Goal: Task Accomplishment & Management: Use online tool/utility

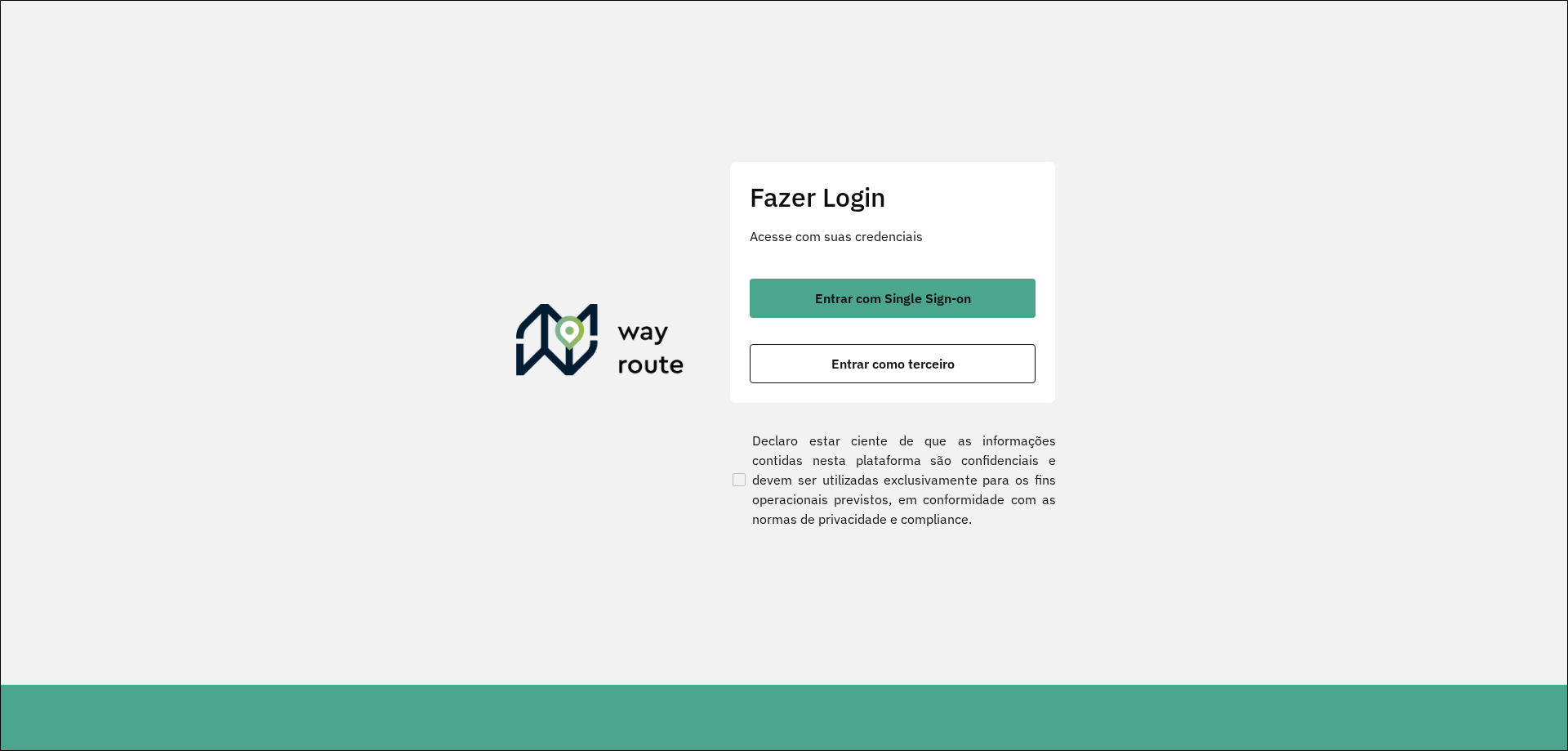
click at [916, 298] on span "Entrar com Single Sign-on" at bounding box center [893, 298] width 156 height 13
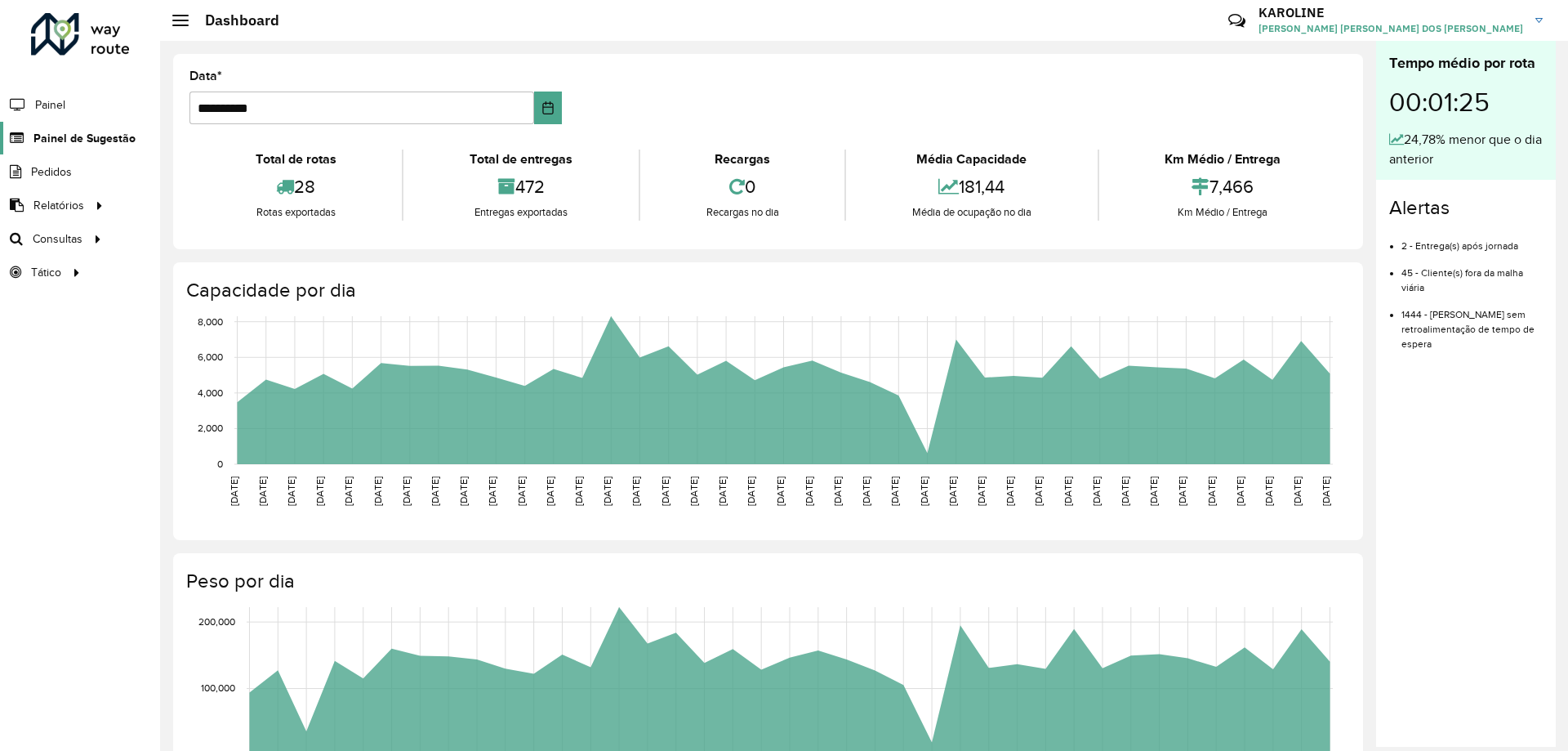
click at [78, 137] on span "Painel de Sugestão" at bounding box center [85, 138] width 102 height 17
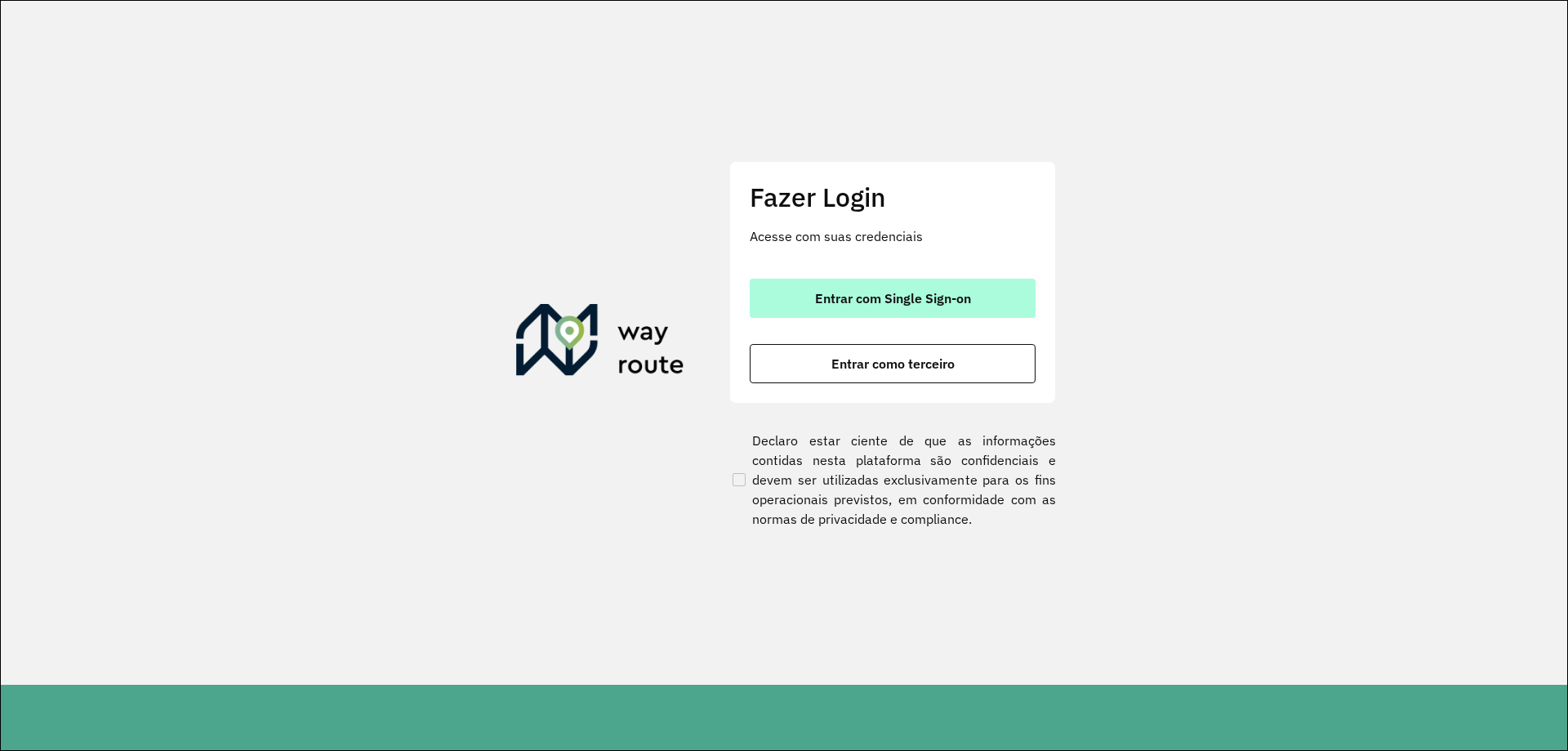
click at [867, 298] on span "Entrar com Single Sign-on" at bounding box center [893, 298] width 156 height 13
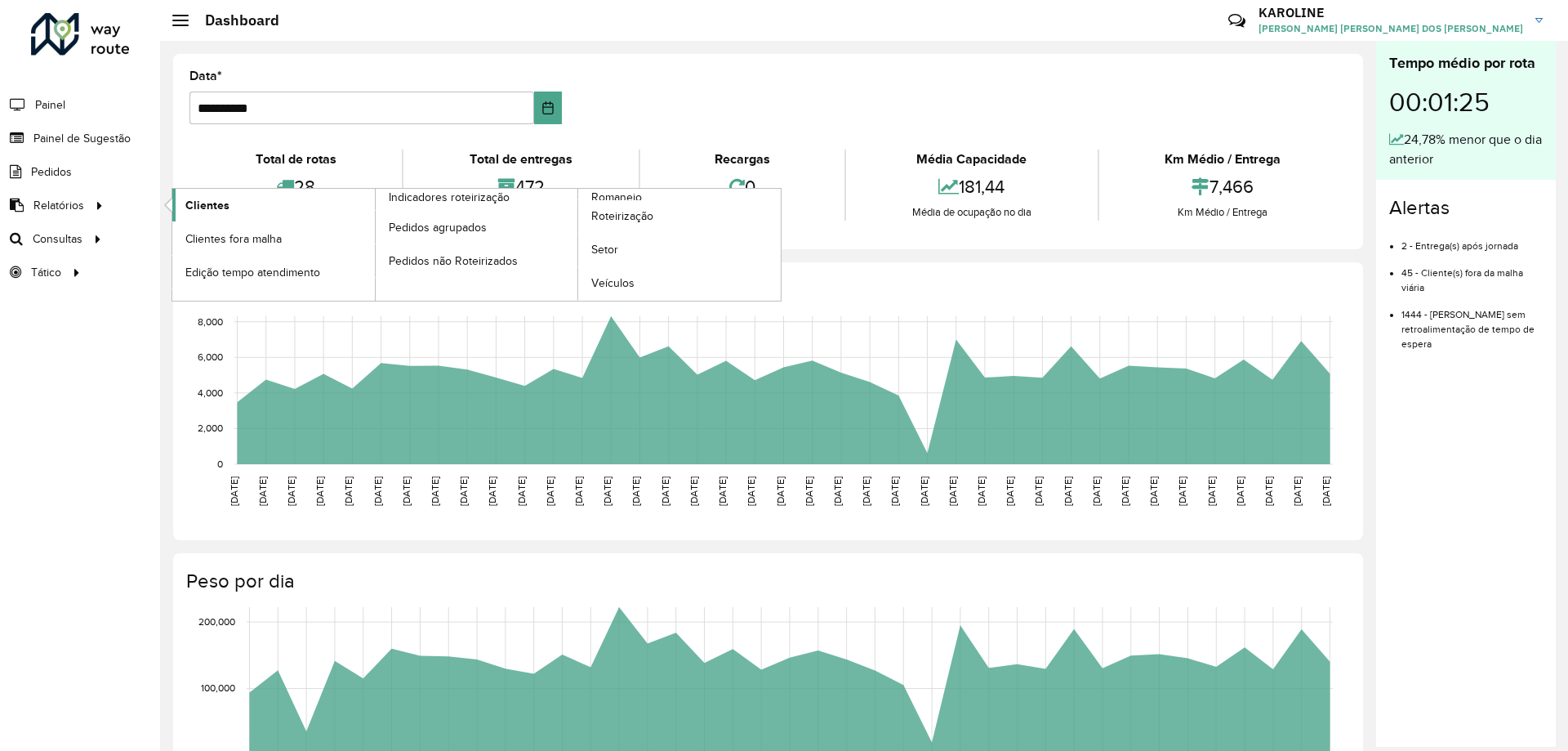
click at [214, 203] on span "Clientes" at bounding box center [207, 206] width 44 height 17
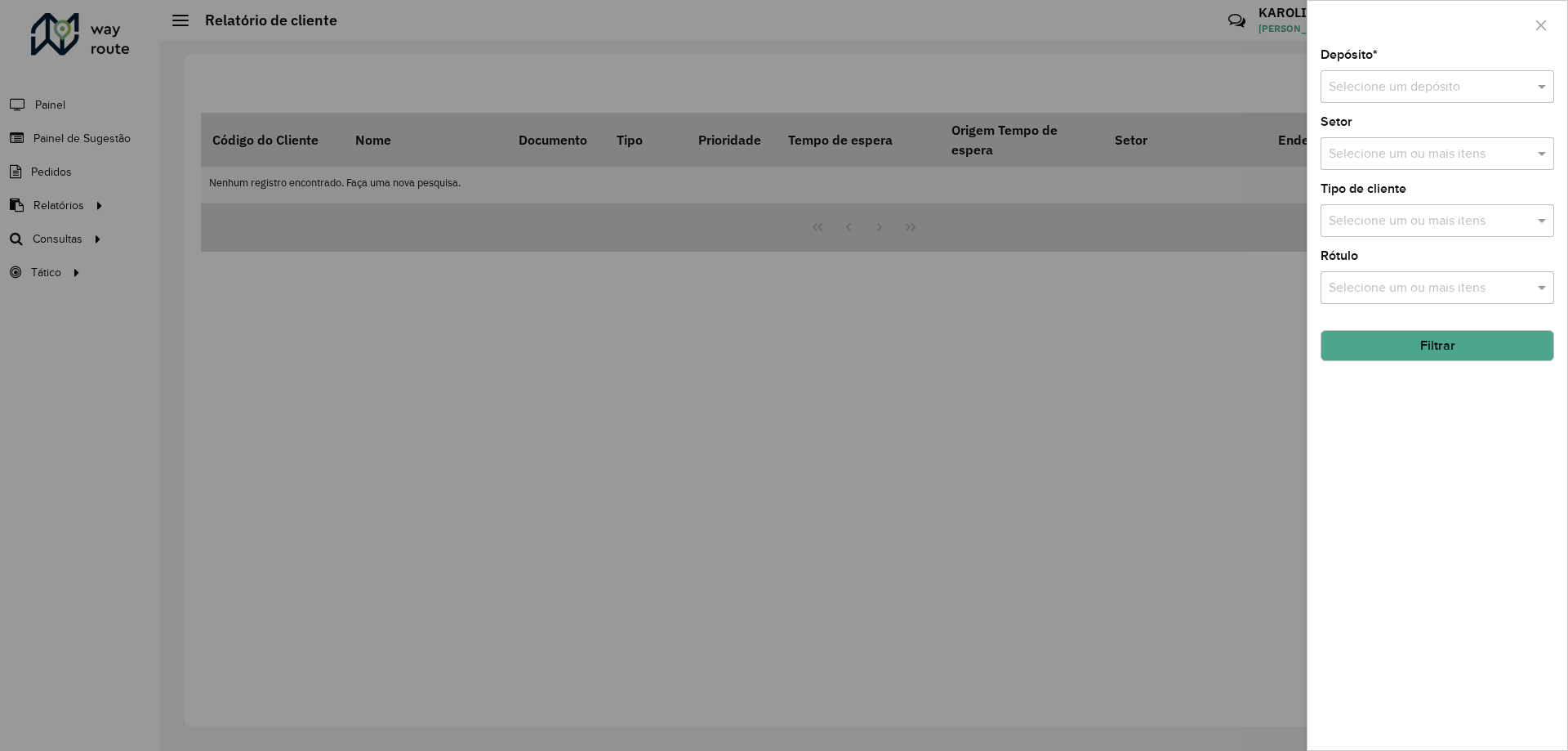
click at [1374, 80] on input "text" at bounding box center [1420, 87] width 184 height 20
click at [1381, 134] on span "CDD Pouso Alegre" at bounding box center [1381, 133] width 107 height 14
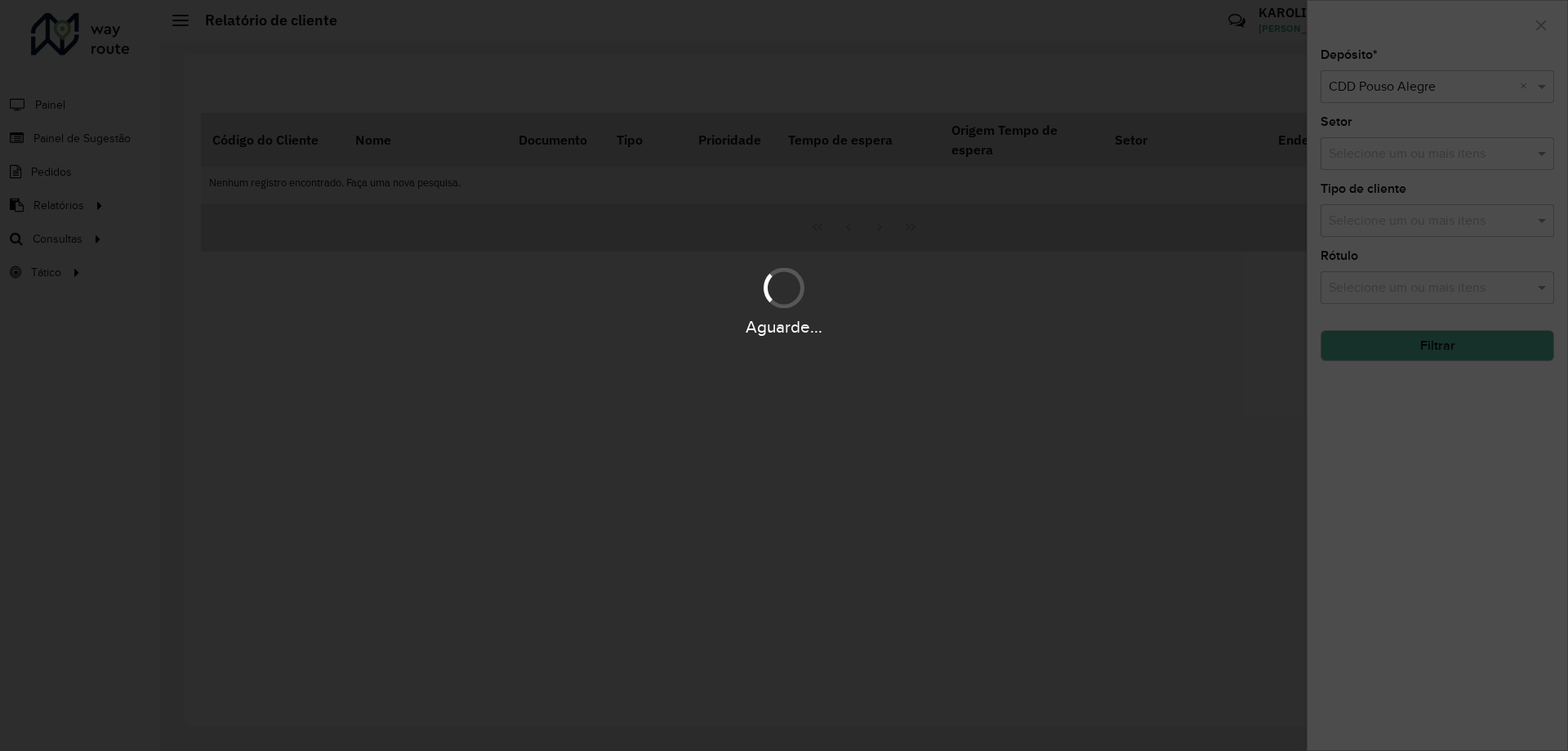
click at [1397, 224] on div "Aguarde..." at bounding box center [784, 376] width 1568 height 751
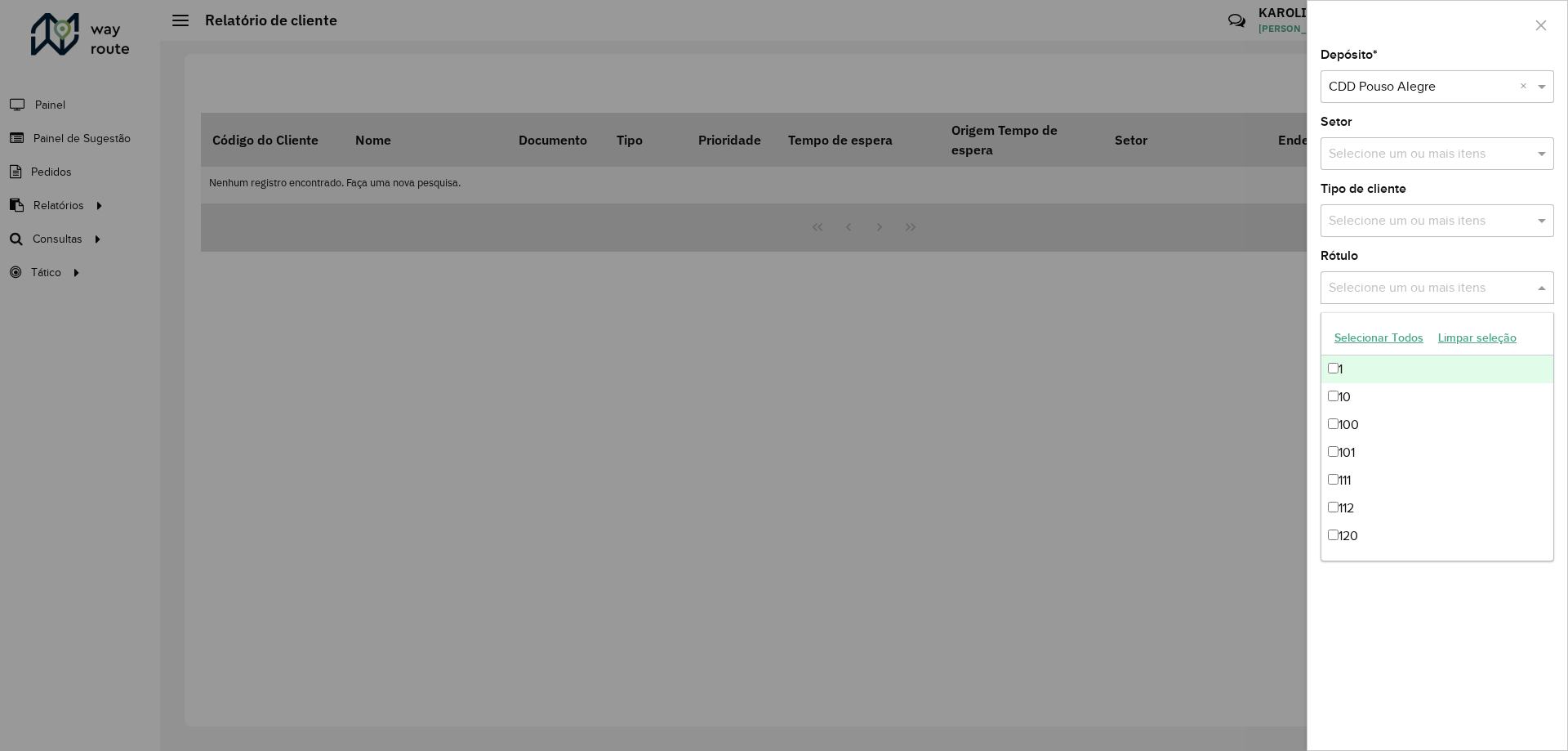
click at [1408, 287] on input "text" at bounding box center [1430, 288] width 209 height 20
click at [1439, 621] on div "Depósito * Selecione um depósito × CDD Pouso Alegre × Setor Selecione um ou mai…" at bounding box center [1437, 400] width 259 height 701
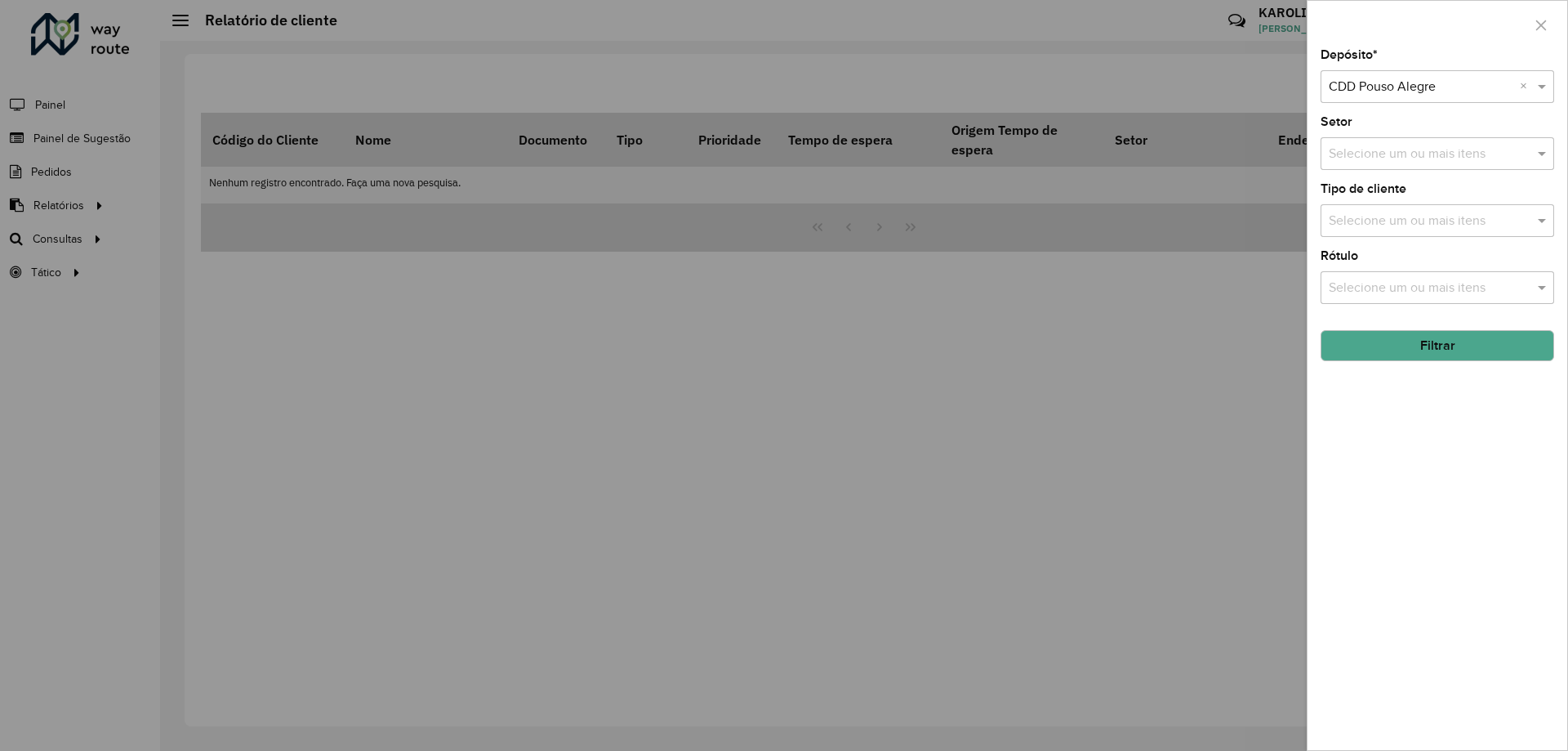
click at [1469, 336] on button "Filtrar" at bounding box center [1437, 345] width 234 height 31
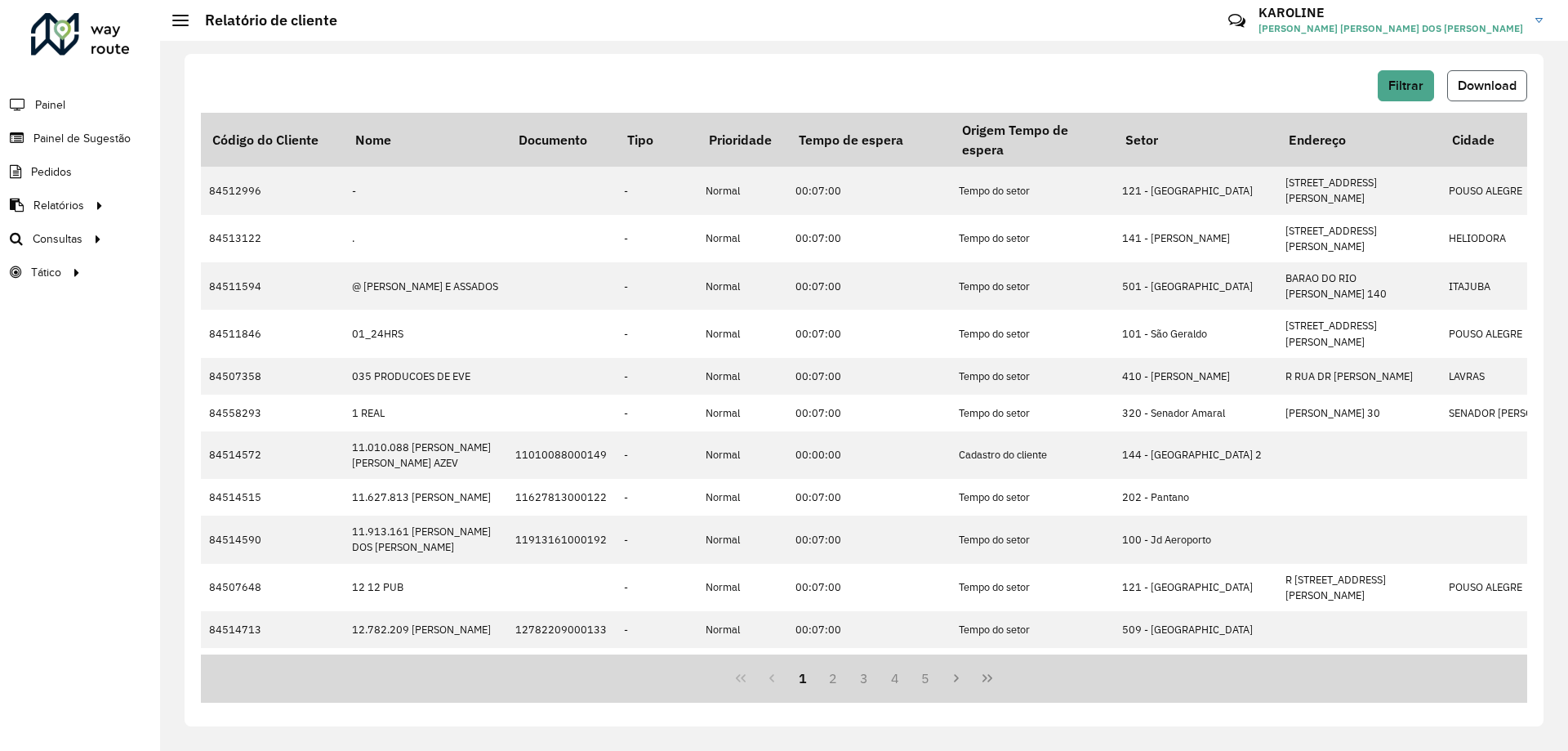
click at [1472, 80] on span "Download" at bounding box center [1488, 86] width 59 height 14
click at [214, 234] on span "Roteirização" at bounding box center [218, 239] width 66 height 17
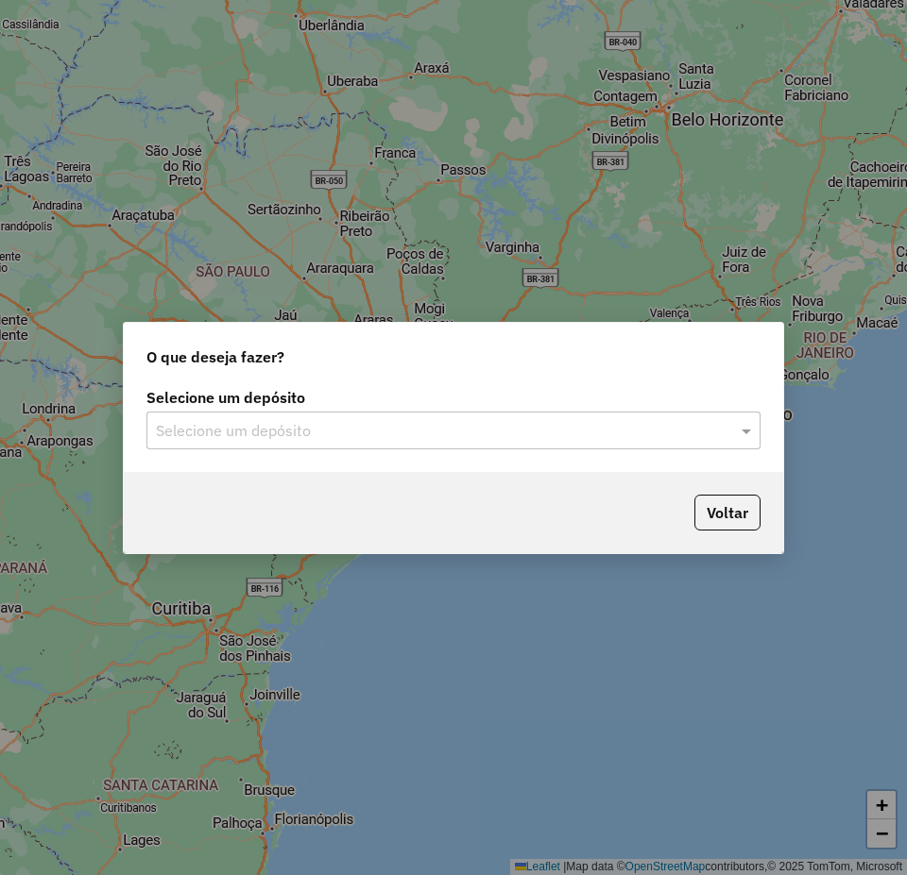
click at [403, 432] on input "text" at bounding box center [434, 431] width 557 height 23
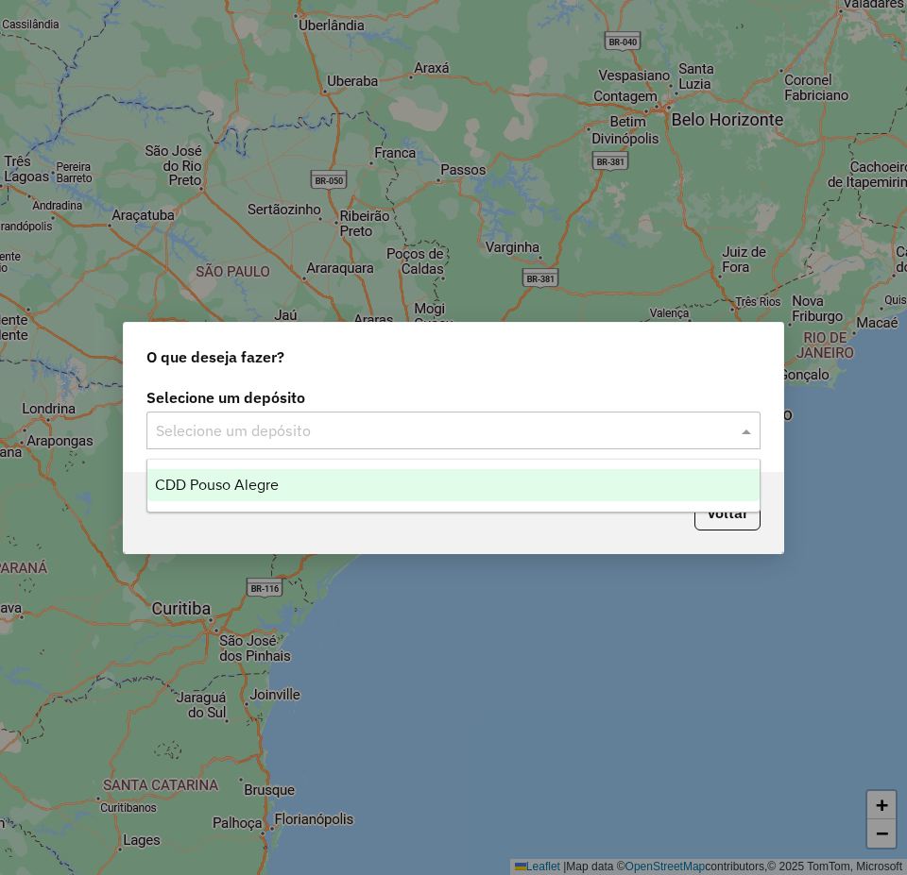
click at [211, 463] on ng-dropdown-panel "CDD Pouso Alegre" at bounding box center [453, 486] width 614 height 54
click at [233, 495] on div "CDD Pouso Alegre" at bounding box center [453, 485] width 612 height 32
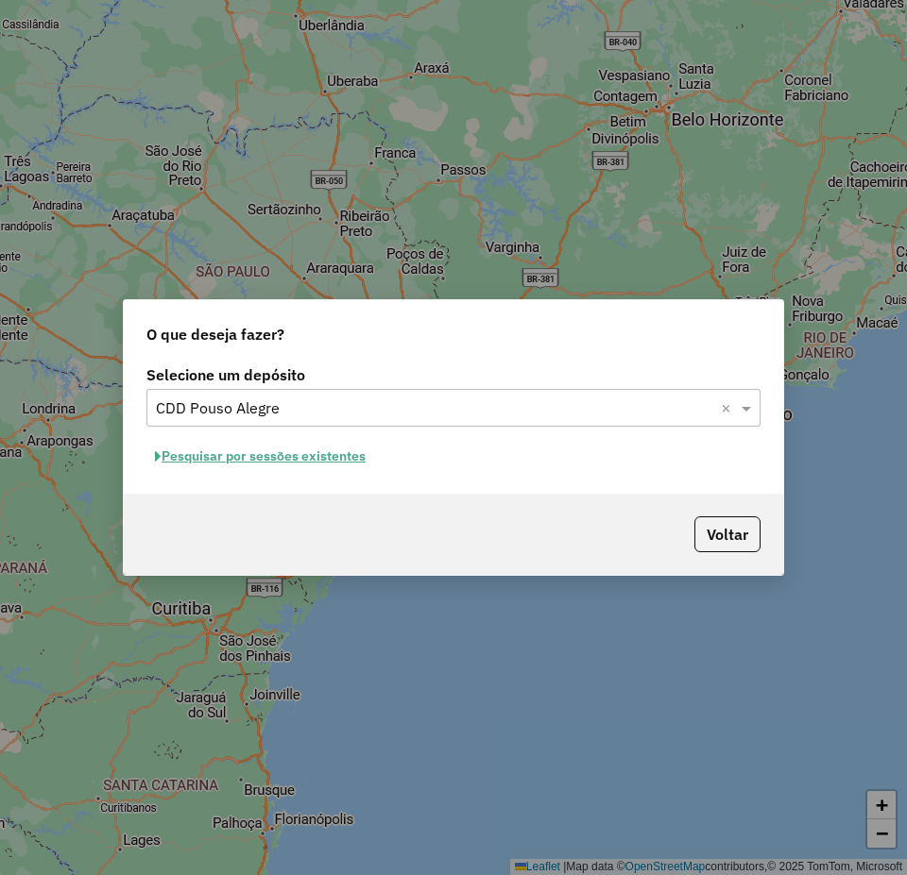
click at [347, 464] on button "Pesquisar por sessões existentes" at bounding box center [260, 456] width 228 height 29
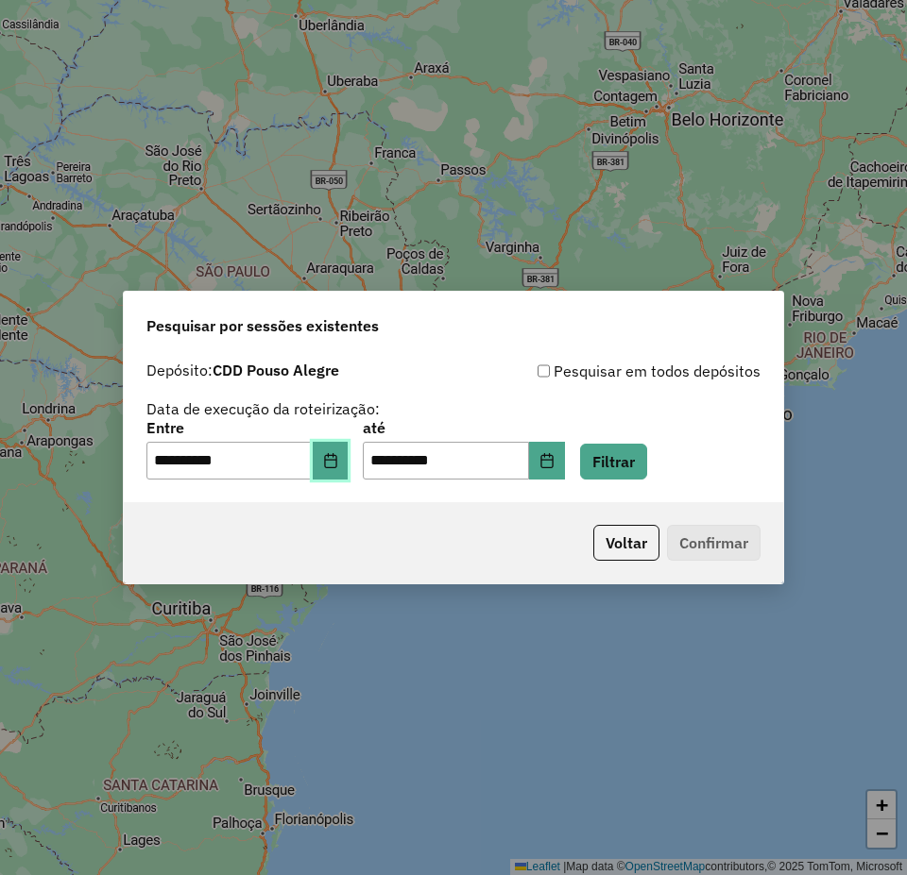
click at [333, 459] on button "Choose Date" at bounding box center [331, 461] width 36 height 38
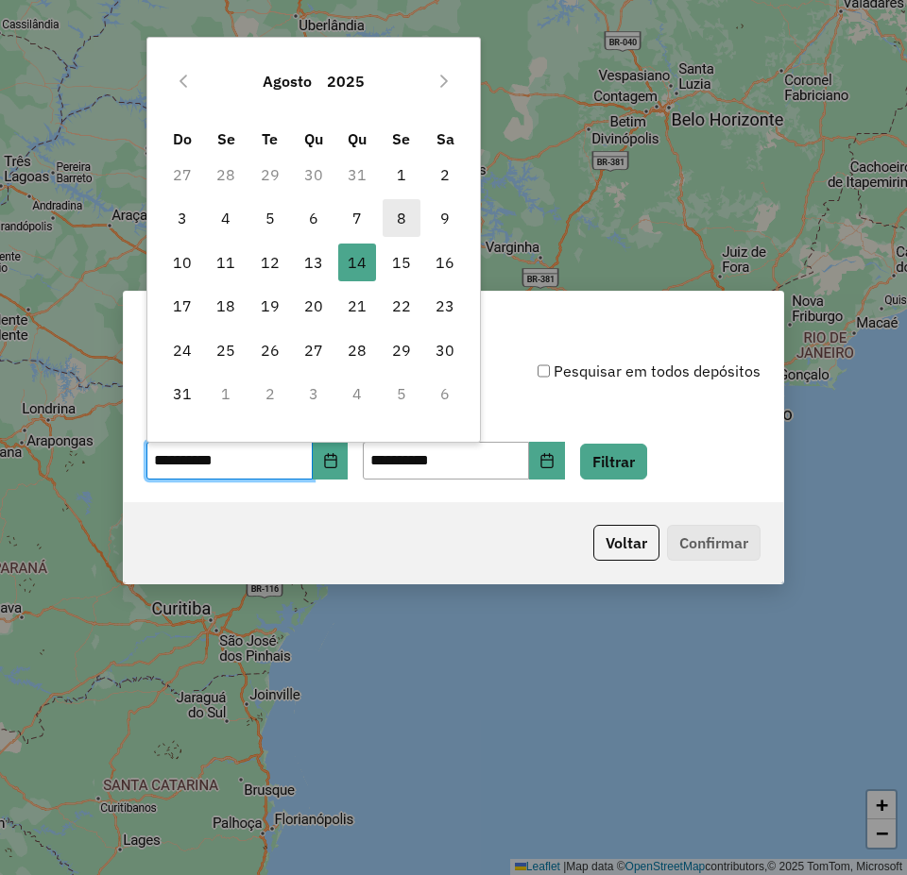
click at [408, 221] on span "8" at bounding box center [401, 218] width 38 height 38
type input "**********"
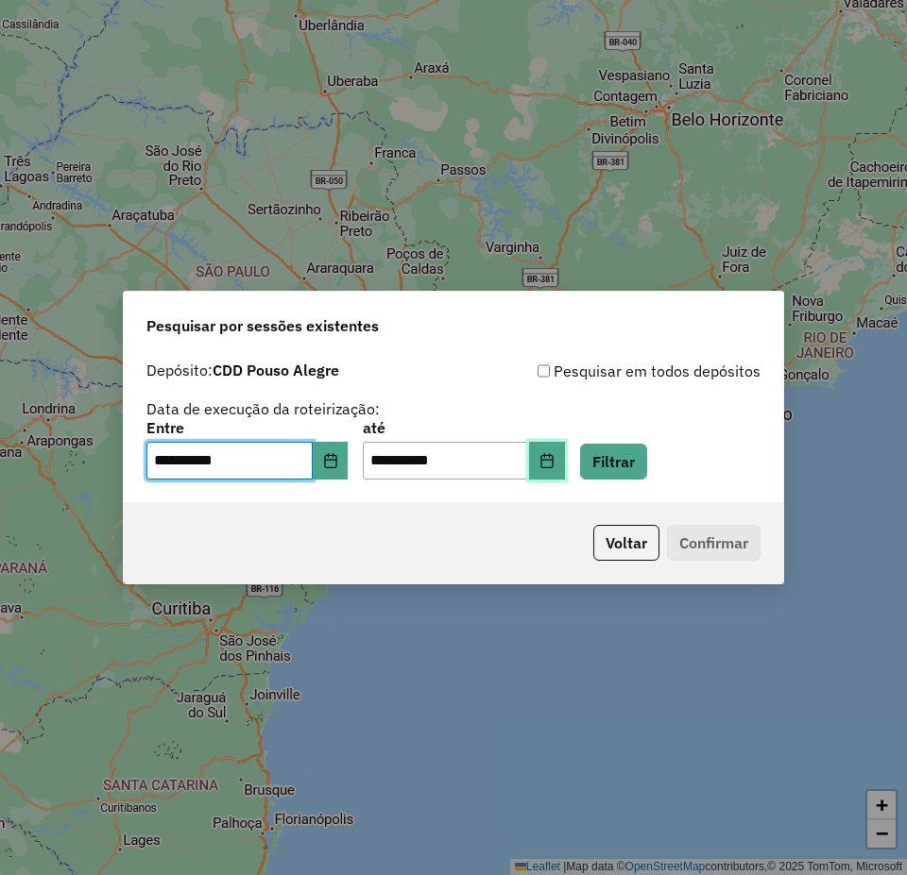
click at [565, 463] on button "Choose Date" at bounding box center [547, 461] width 36 height 38
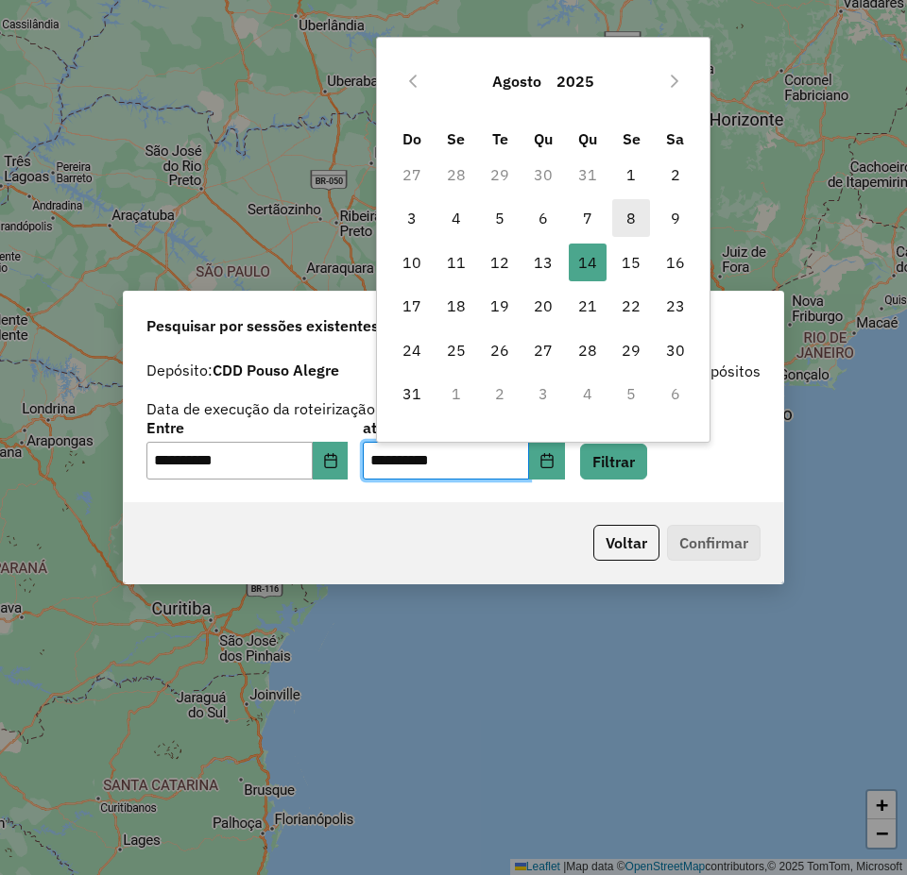
click at [626, 219] on span "8" at bounding box center [631, 218] width 38 height 38
type input "**********"
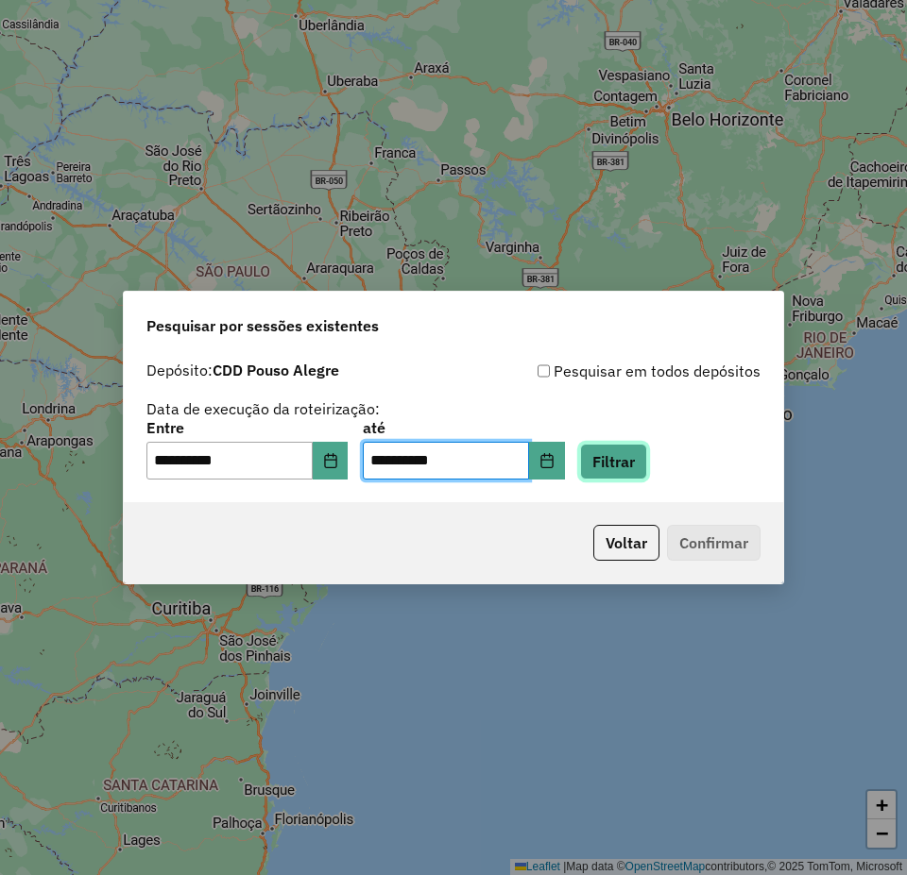
click at [644, 464] on button "Filtrar" at bounding box center [613, 462] width 67 height 36
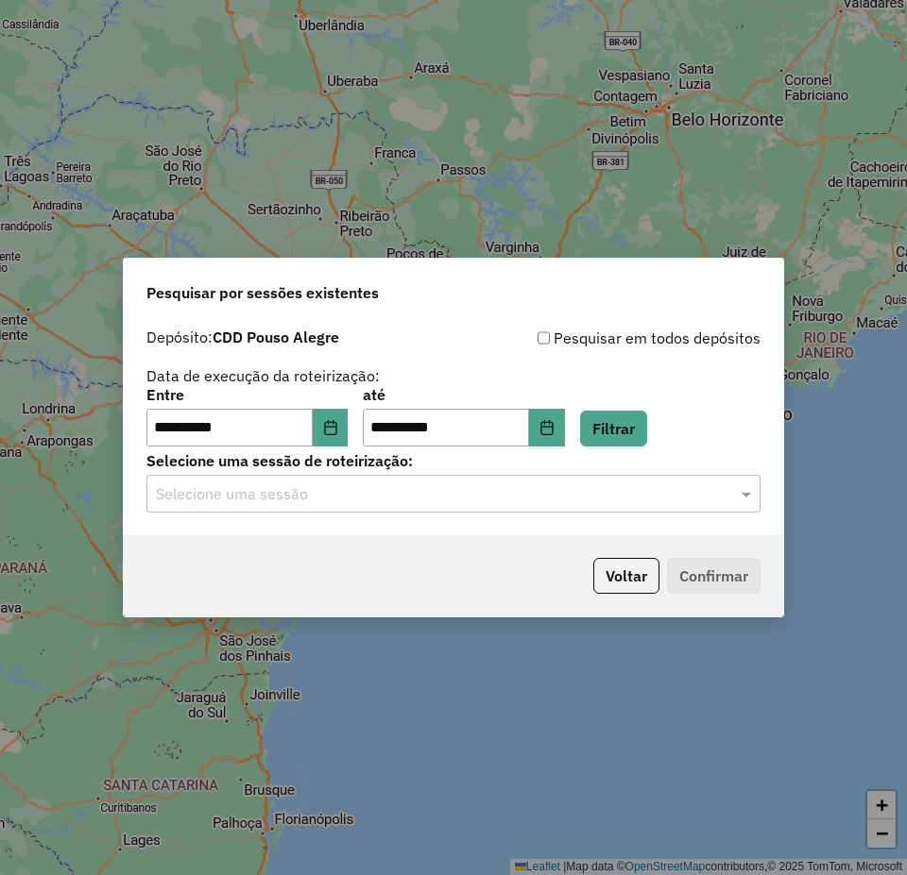
click at [324, 501] on input "text" at bounding box center [434, 494] width 557 height 23
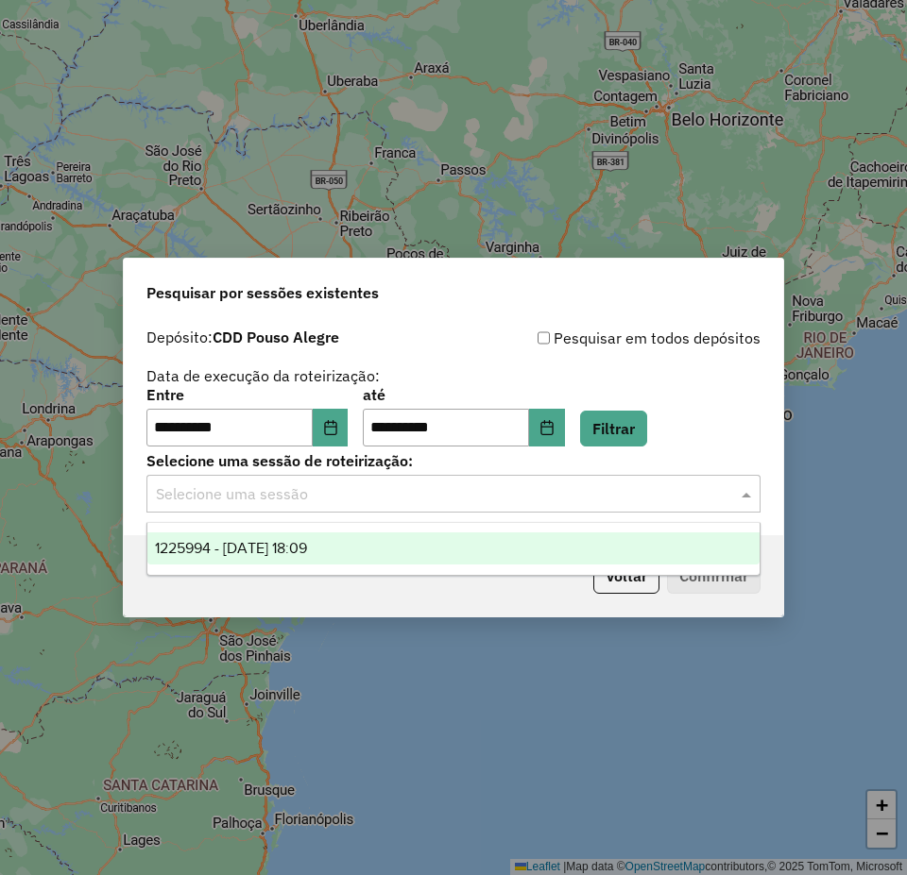
click at [307, 540] on span "1225994 - 08/08/2025 18:09" at bounding box center [231, 548] width 152 height 16
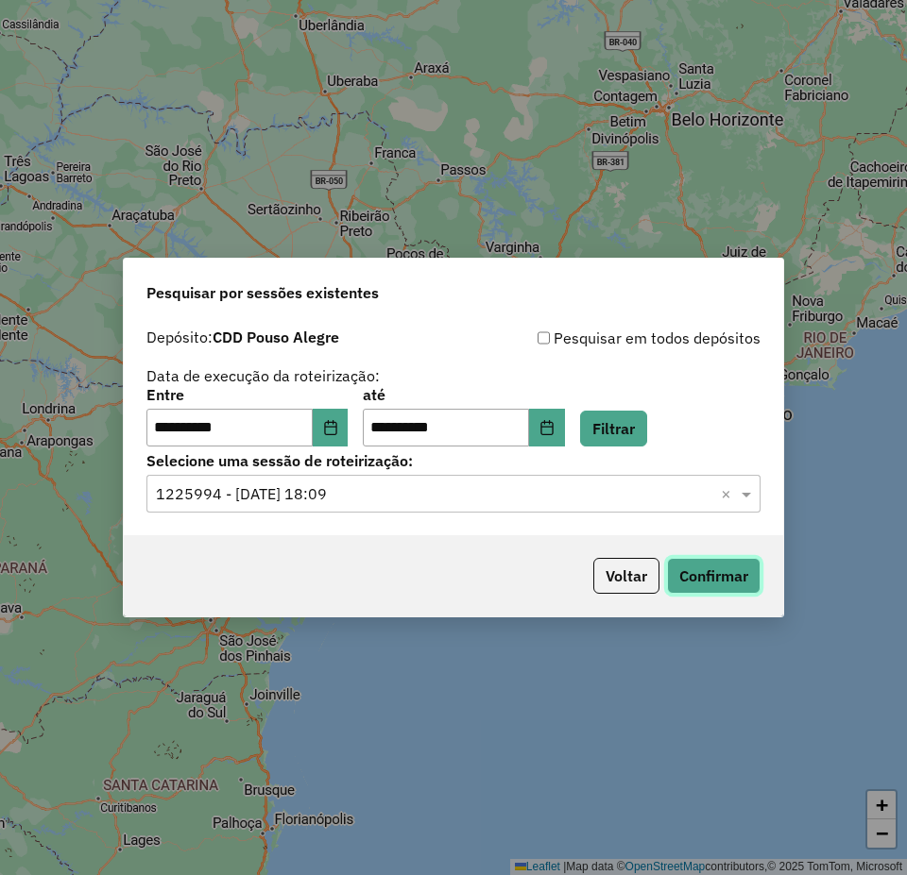
click at [711, 570] on button "Confirmar" at bounding box center [713, 576] width 93 height 36
click at [336, 424] on icon "Choose Date" at bounding box center [330, 427] width 12 height 15
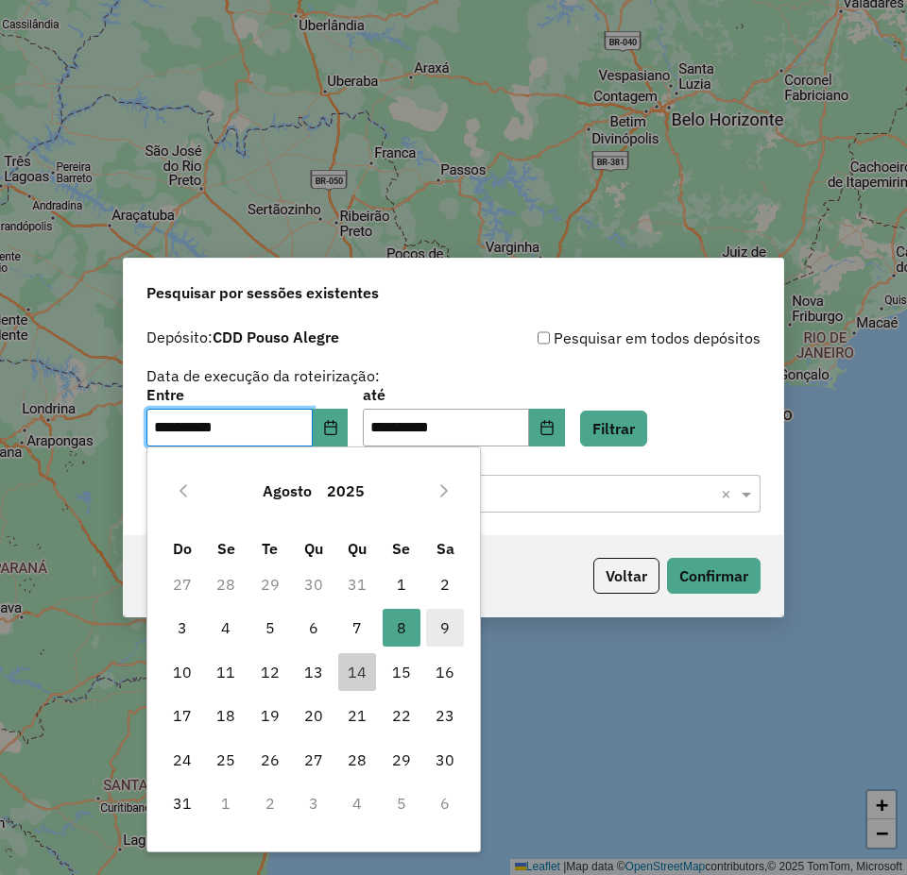
click at [442, 626] on span "9" at bounding box center [445, 628] width 38 height 38
type input "**********"
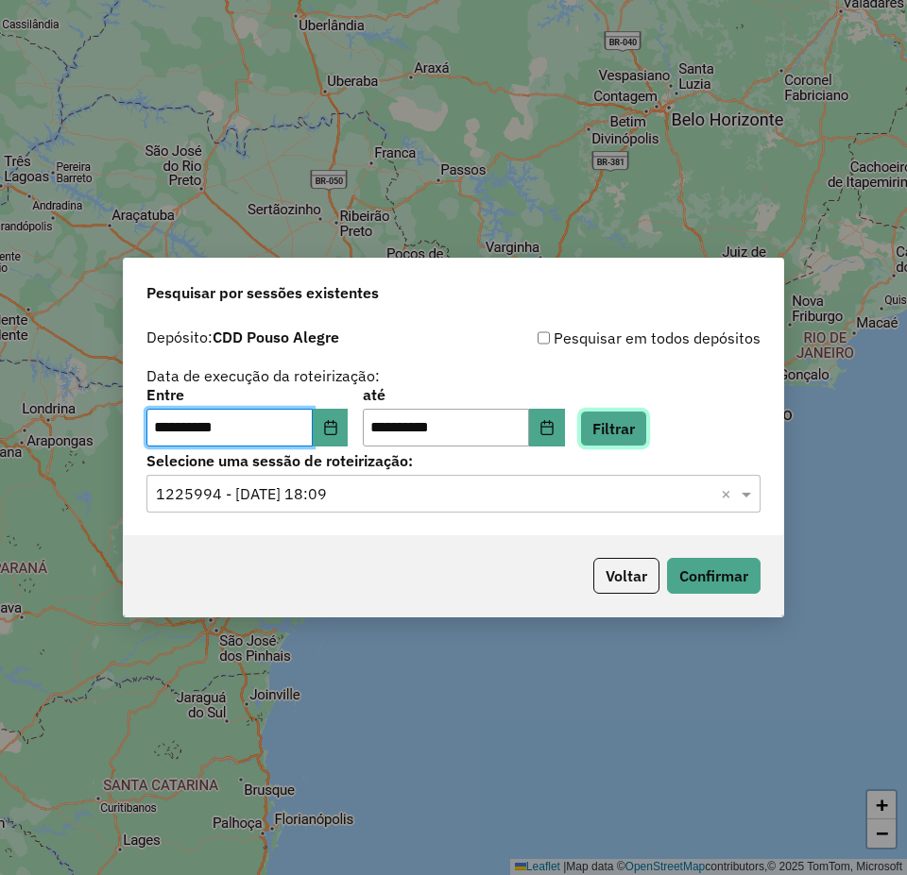
click at [641, 432] on button "Filtrar" at bounding box center [613, 429] width 67 height 36
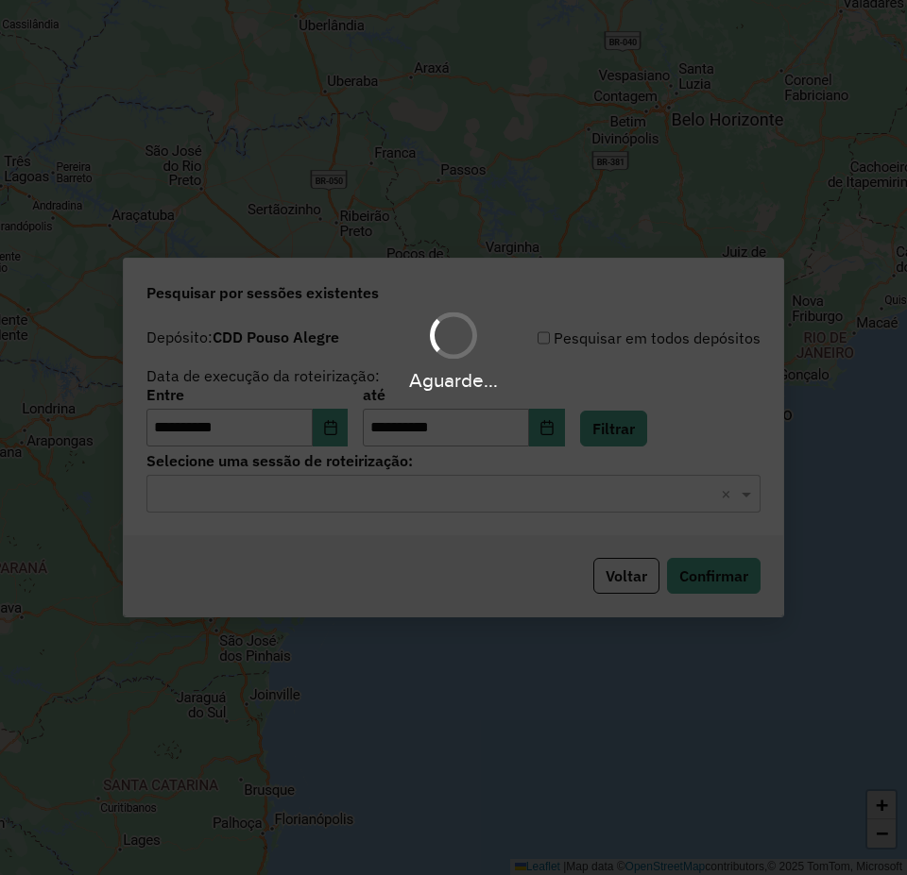
click at [317, 507] on div "Selecione uma sessão × ×" at bounding box center [453, 494] width 614 height 38
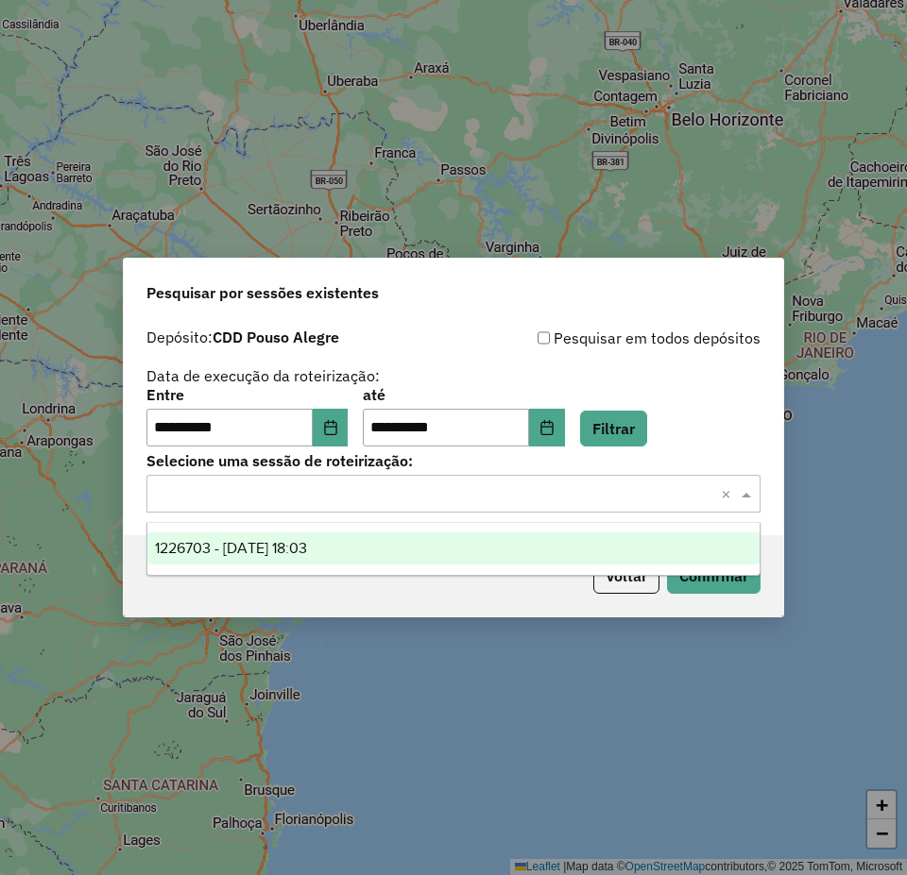
click at [248, 551] on span "1226703 - 09/08/2025 18:03" at bounding box center [231, 548] width 152 height 16
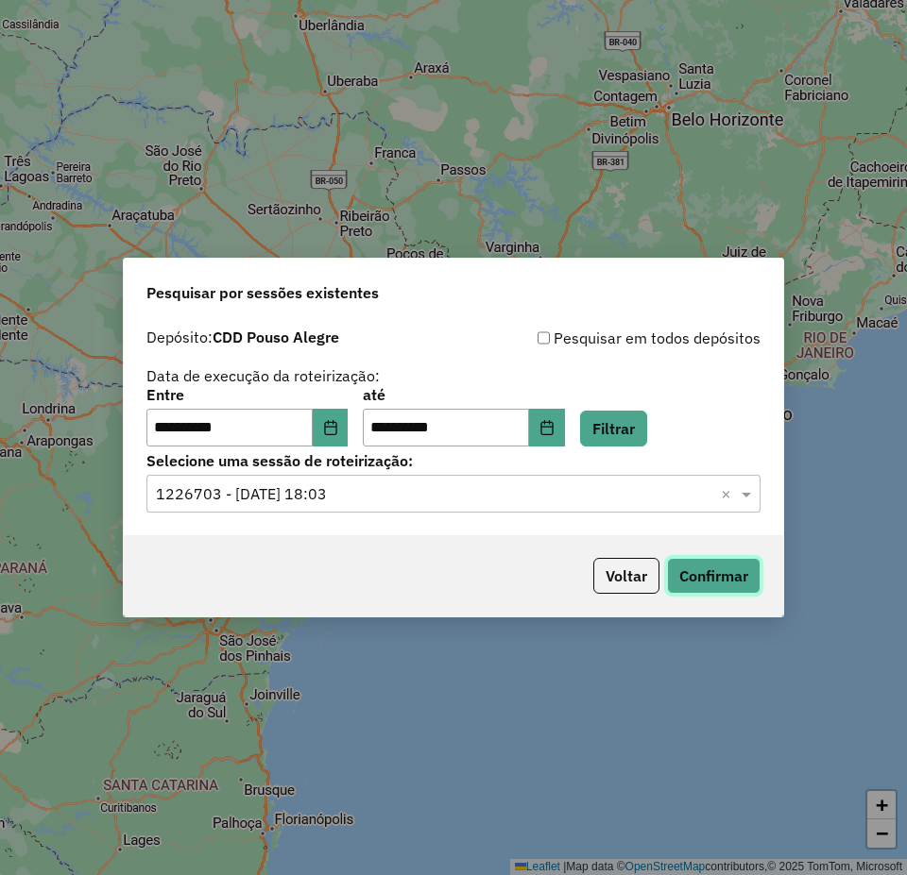
click at [739, 575] on button "Confirmar" at bounding box center [713, 576] width 93 height 36
click at [340, 419] on button "Choose Date" at bounding box center [331, 428] width 36 height 38
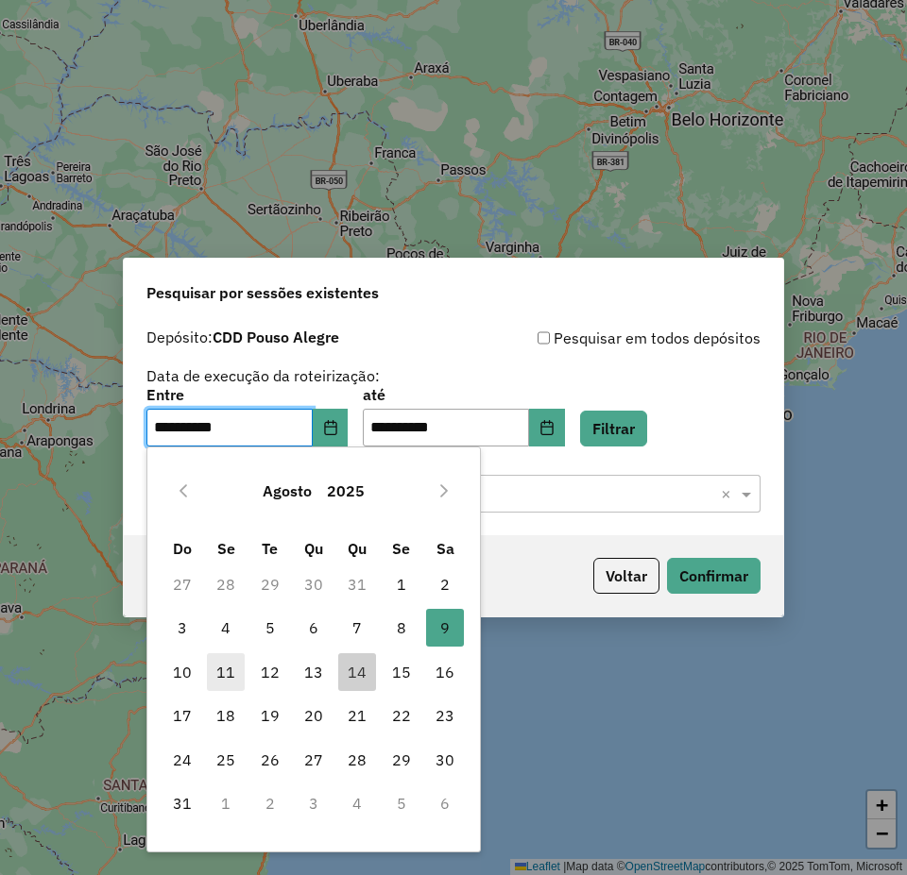
click at [243, 675] on span "11" at bounding box center [226, 672] width 38 height 38
type input "**********"
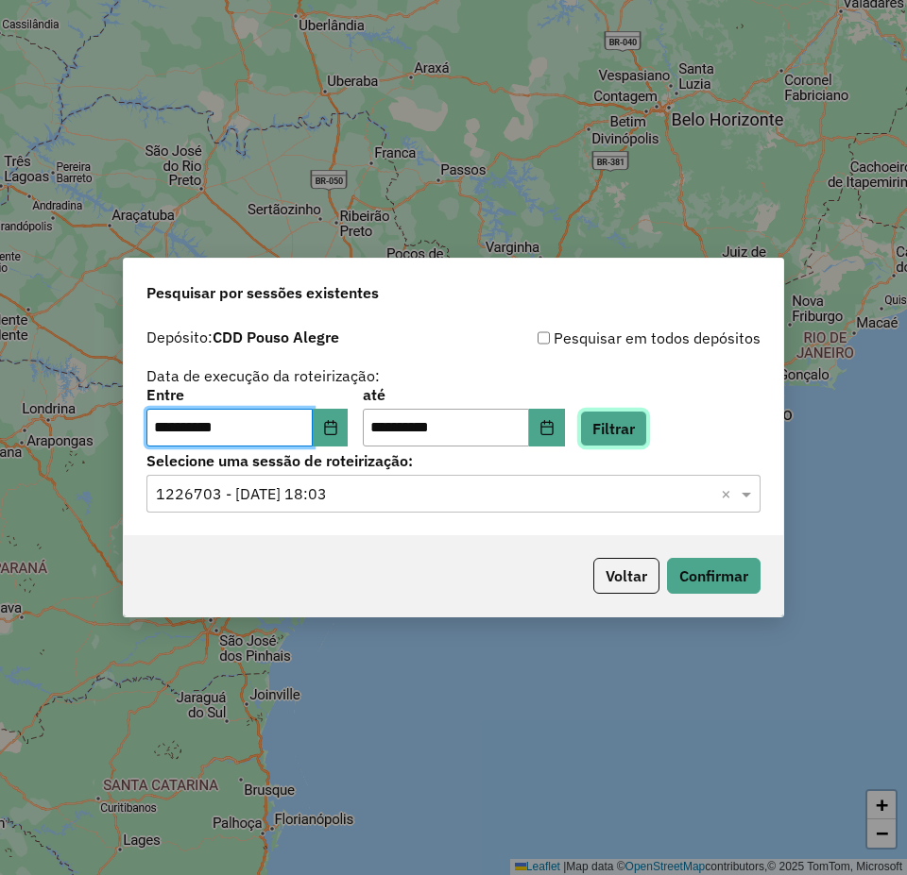
click at [633, 430] on button "Filtrar" at bounding box center [613, 429] width 67 height 36
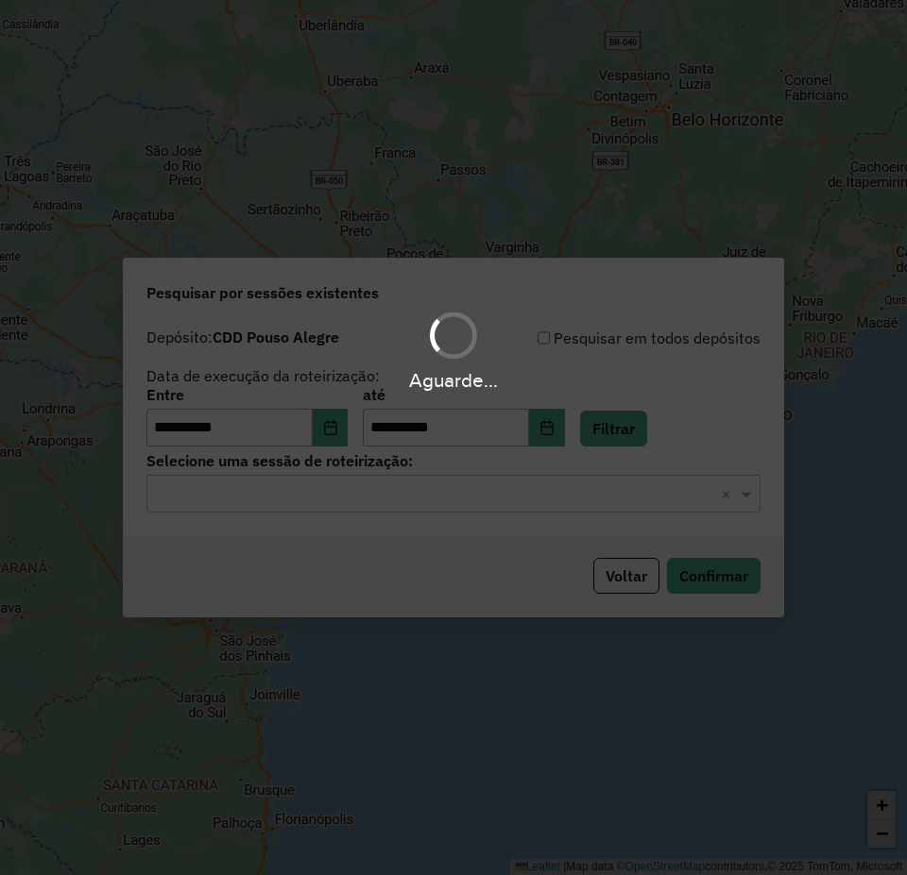
click at [297, 488] on hb-app "**********" at bounding box center [453, 437] width 907 height 875
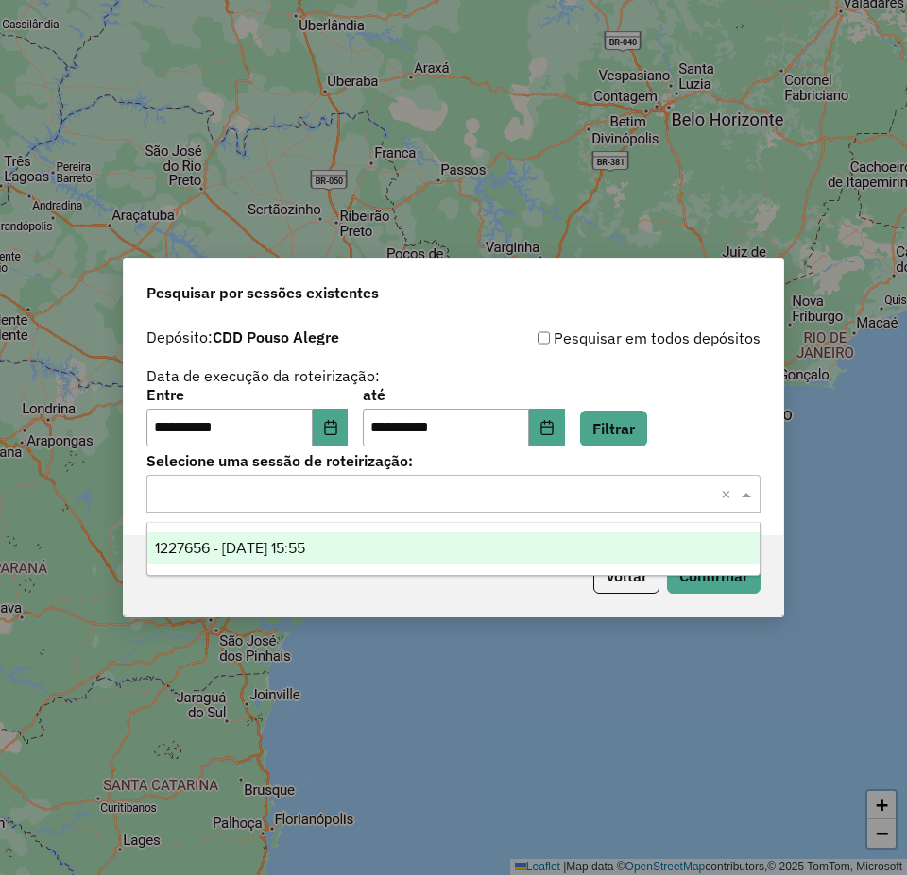
click at [231, 511] on div "Selecione uma sessão × ×" at bounding box center [453, 494] width 614 height 38
click at [227, 543] on span "1227656 - 11/08/2025 15:55" at bounding box center [230, 548] width 150 height 16
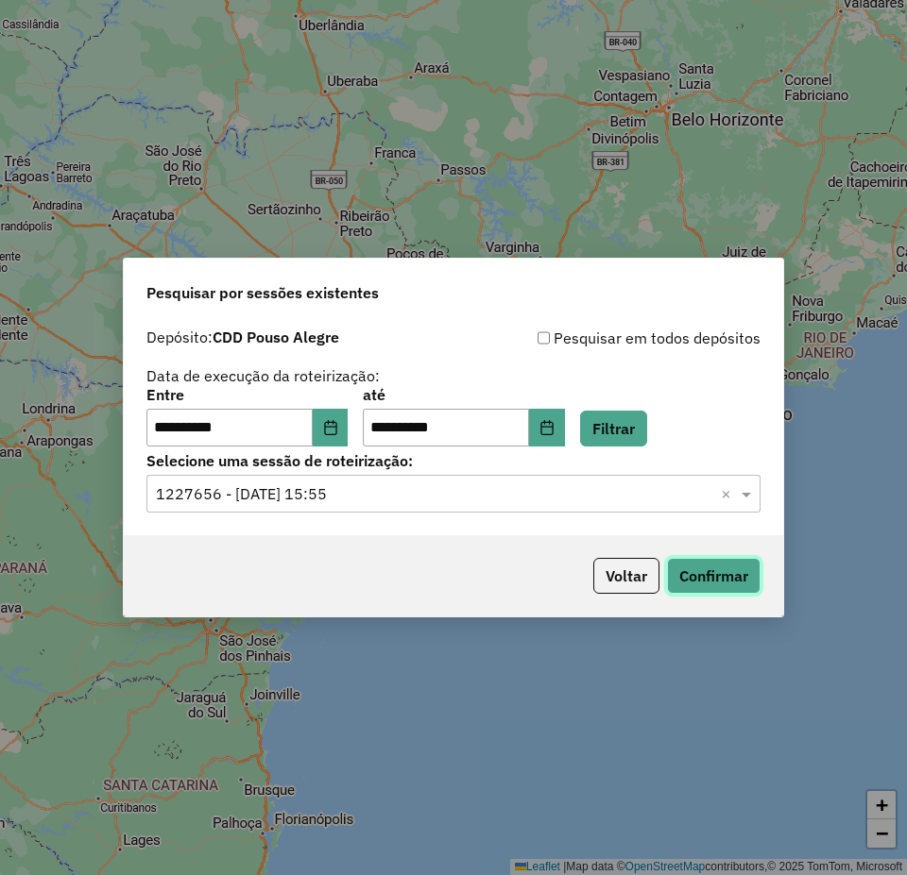
click at [706, 585] on button "Confirmar" at bounding box center [713, 576] width 93 height 36
click at [362, 422] on div "**********" at bounding box center [453, 417] width 614 height 59
click at [336, 426] on icon "Choose Date" at bounding box center [330, 427] width 12 height 15
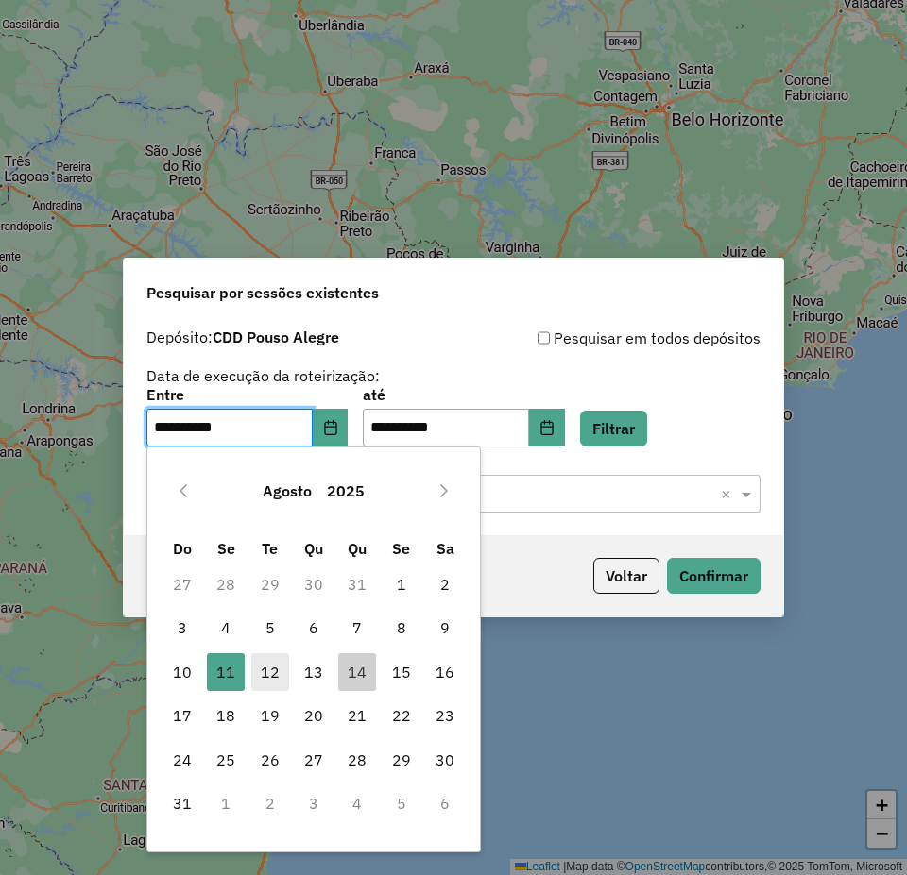
click at [273, 674] on span "12" at bounding box center [270, 672] width 38 height 38
type input "**********"
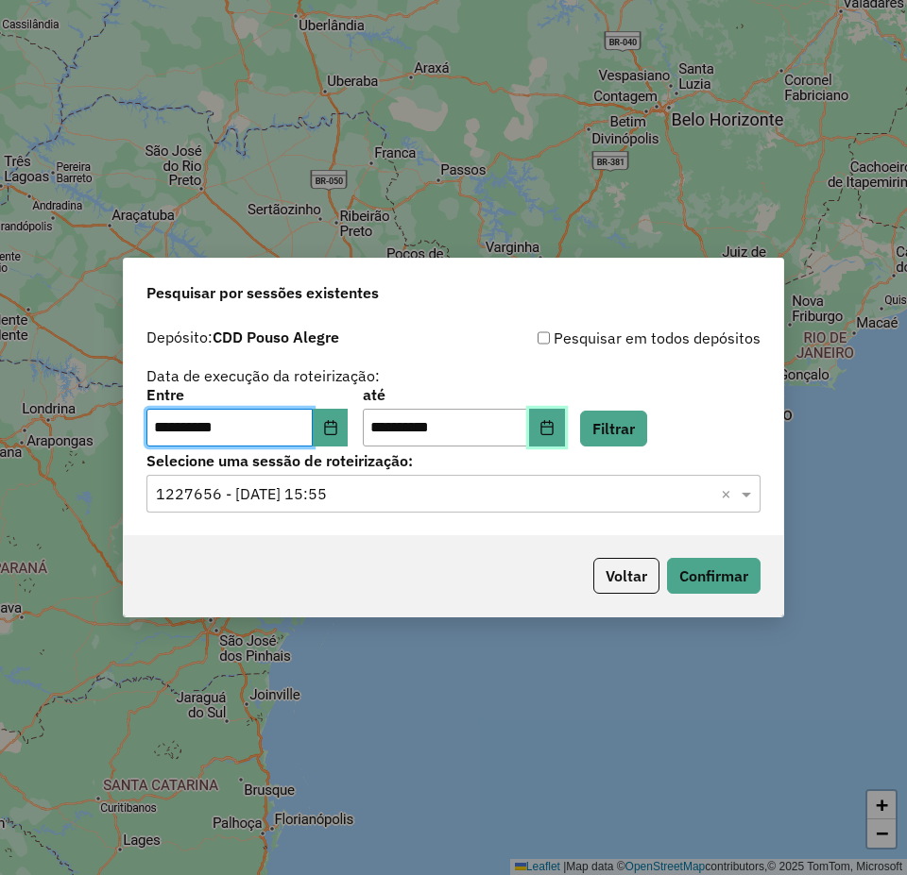
click at [565, 438] on button "Choose Date" at bounding box center [547, 428] width 36 height 38
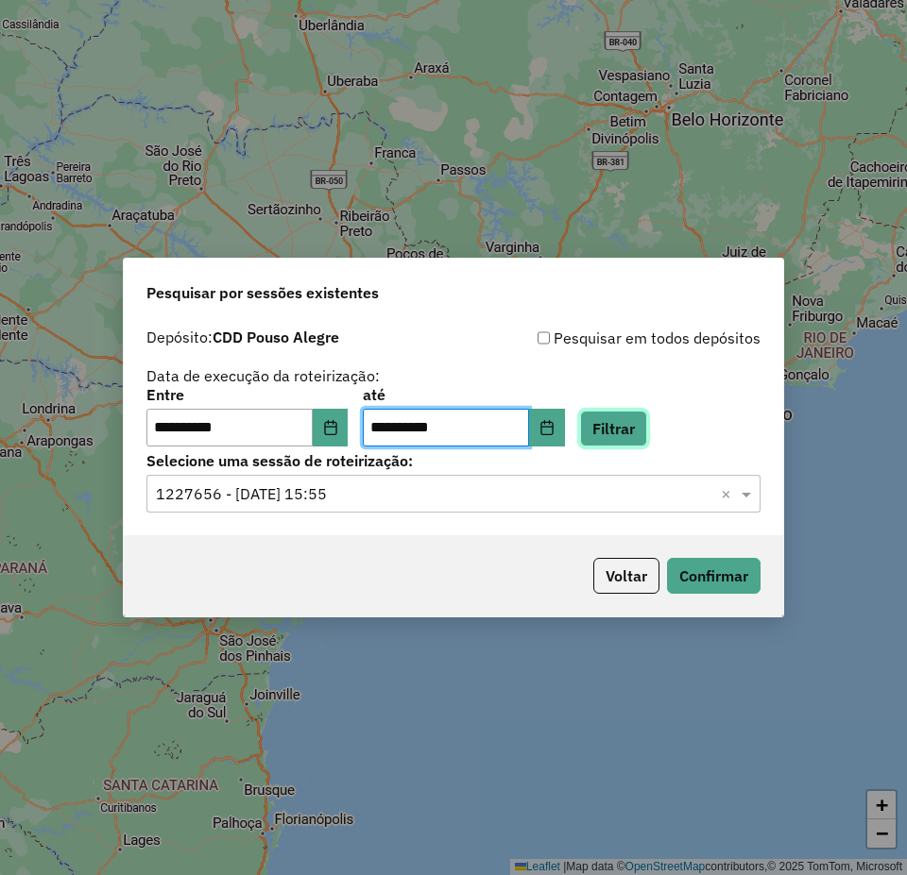
click at [642, 429] on button "Filtrar" at bounding box center [613, 429] width 67 height 36
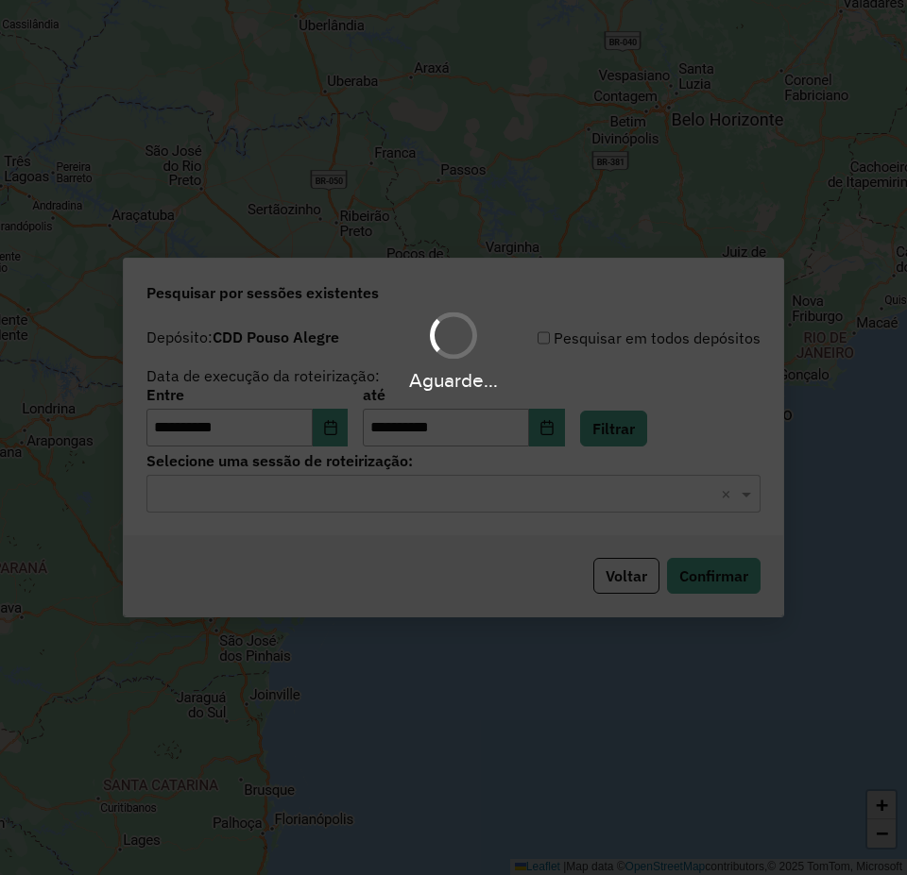
click at [200, 495] on input "text" at bounding box center [434, 494] width 557 height 23
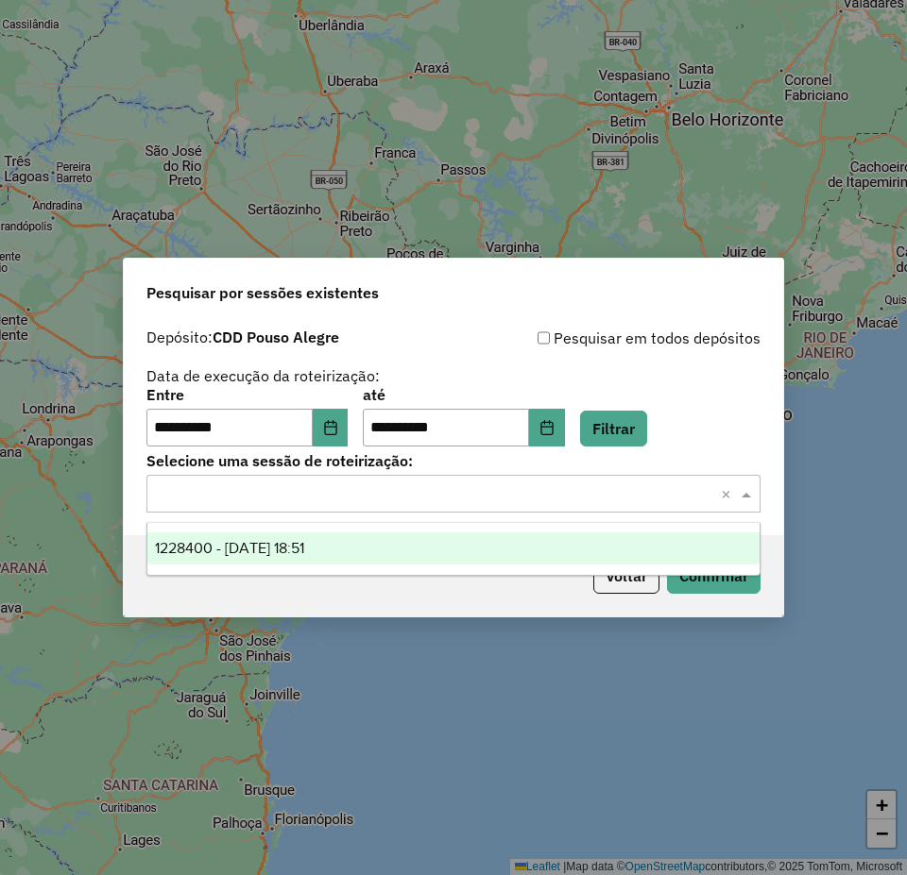
click at [229, 547] on span "1228400 - 12/08/2025 18:51" at bounding box center [229, 548] width 149 height 16
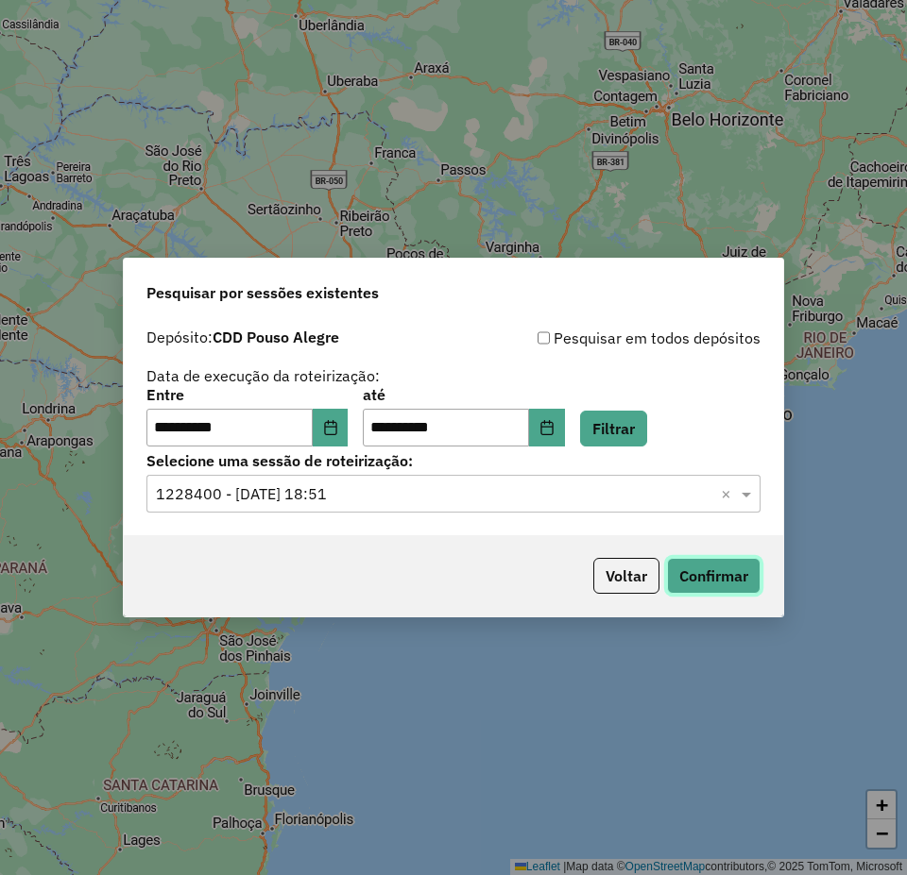
click at [737, 567] on button "Confirmar" at bounding box center [713, 576] width 93 height 36
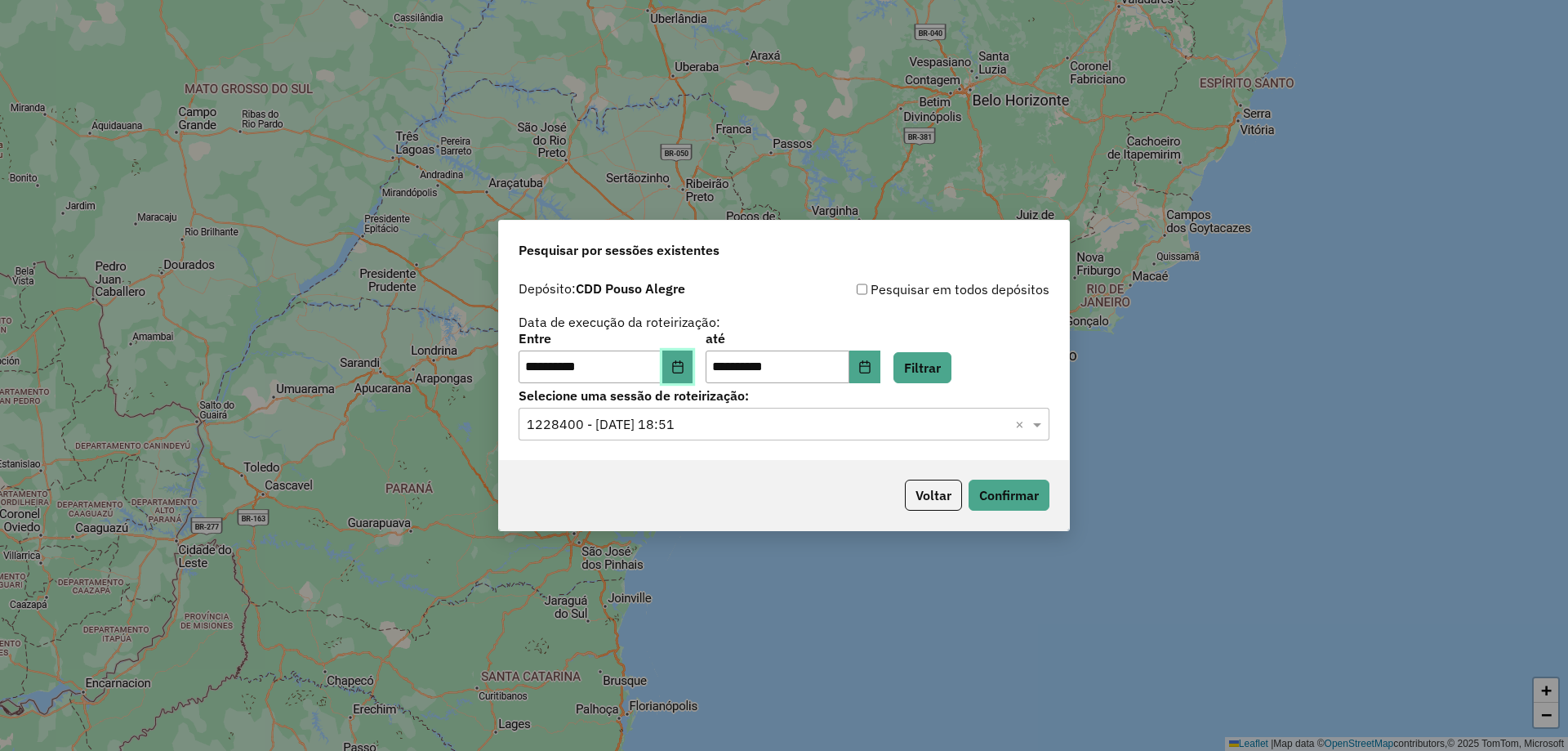
click at [682, 364] on icon "Choose Date" at bounding box center [677, 366] width 13 height 13
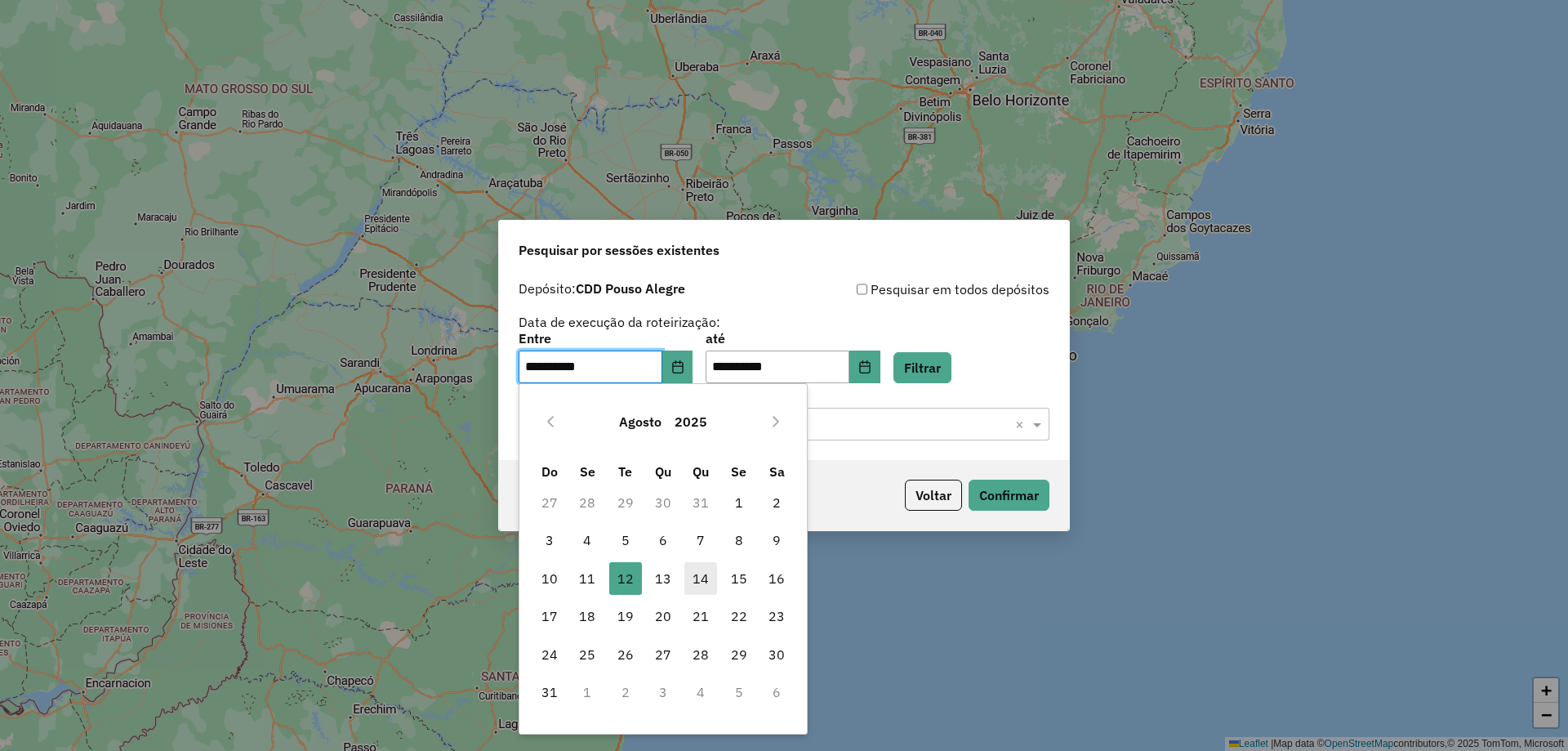
click at [699, 586] on span "14" at bounding box center [701, 579] width 33 height 33
type input "**********"
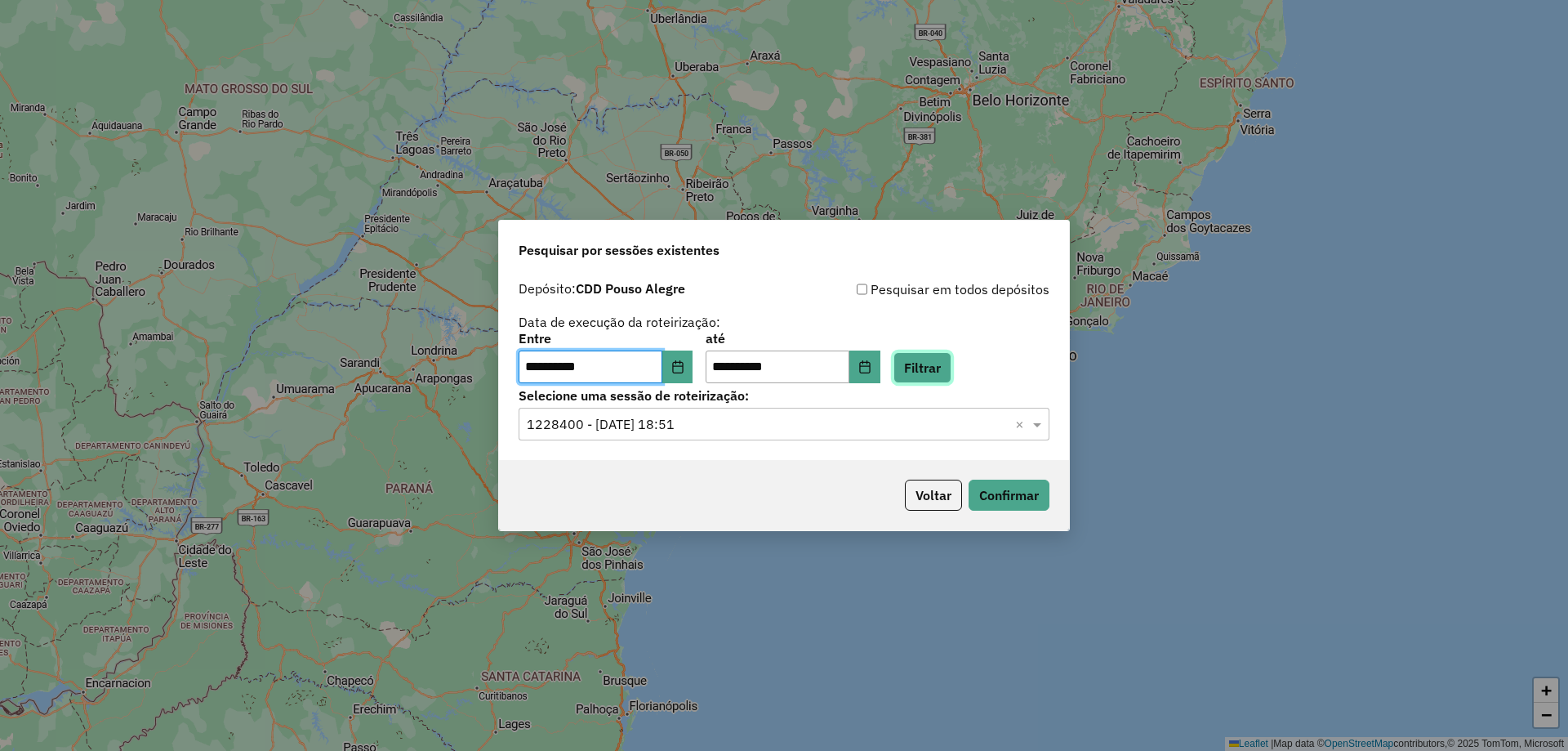
click at [945, 367] on button "Filtrar" at bounding box center [922, 368] width 58 height 31
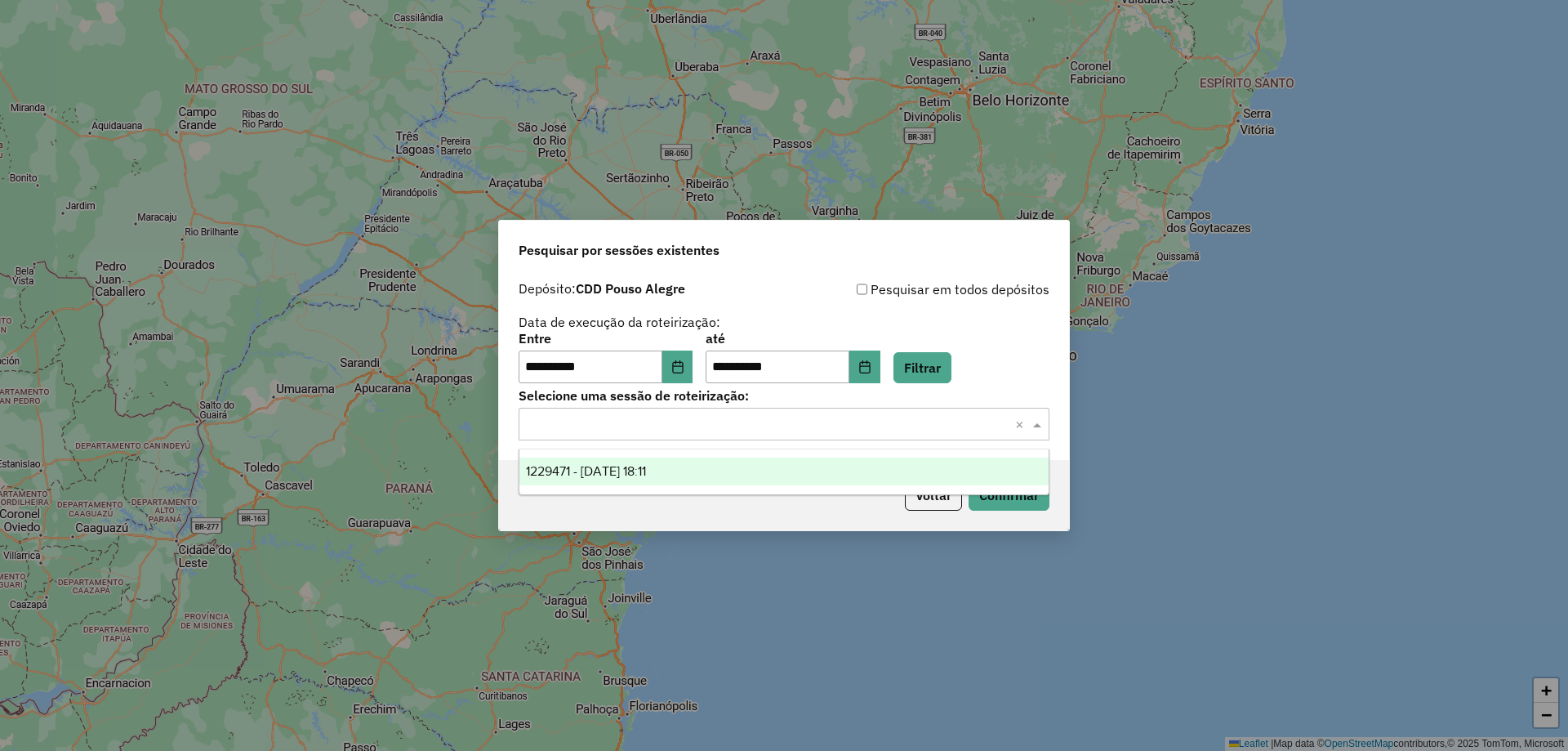
click at [740, 420] on input "text" at bounding box center [767, 425] width 482 height 20
drag, startPoint x: 590, startPoint y: 468, endPoint x: 944, endPoint y: 491, distance: 354.7
click at [593, 468] on span "1229471 - 14/08/2025 18:11" at bounding box center [586, 471] width 120 height 14
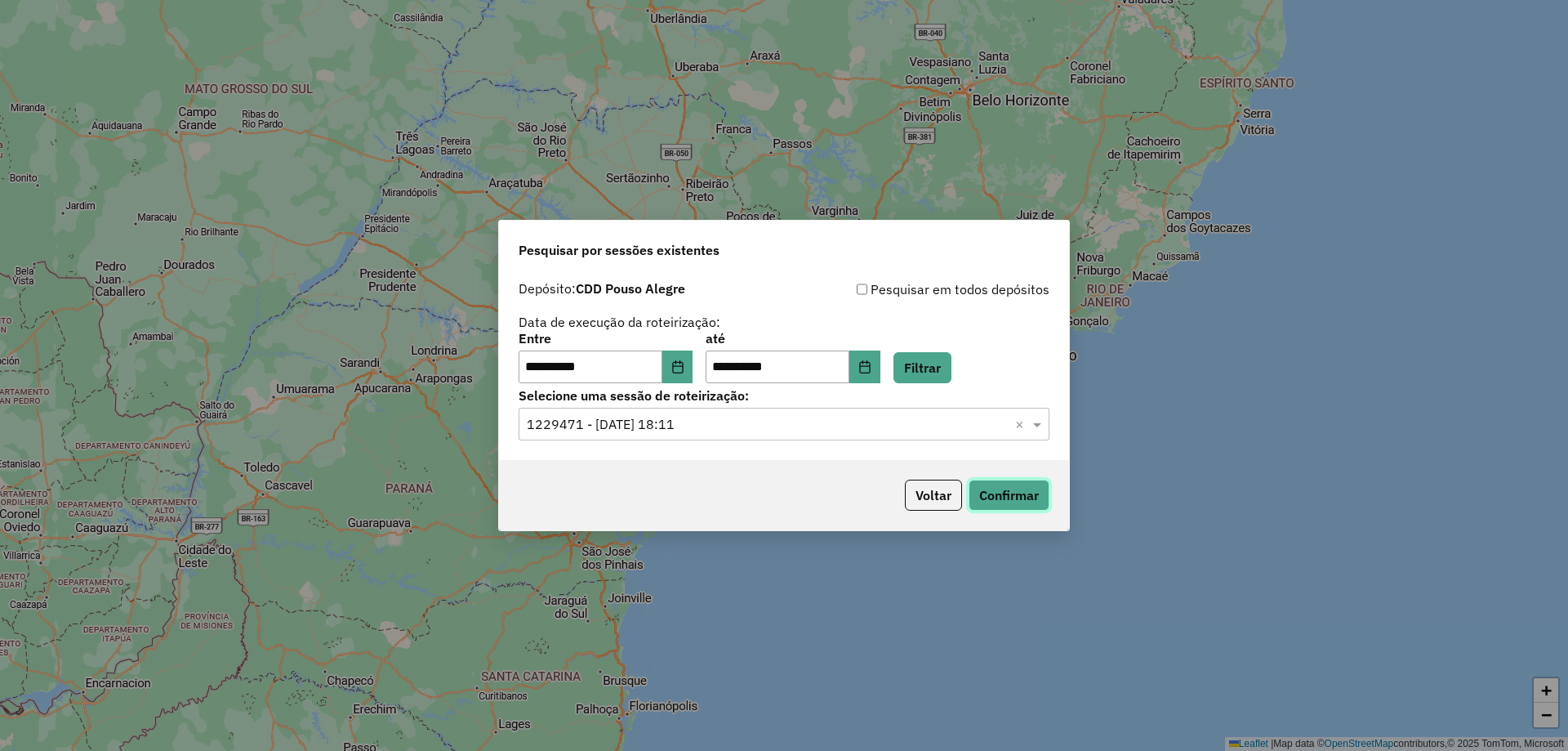
click at [992, 491] on button "Confirmar" at bounding box center [1008, 495] width 80 height 31
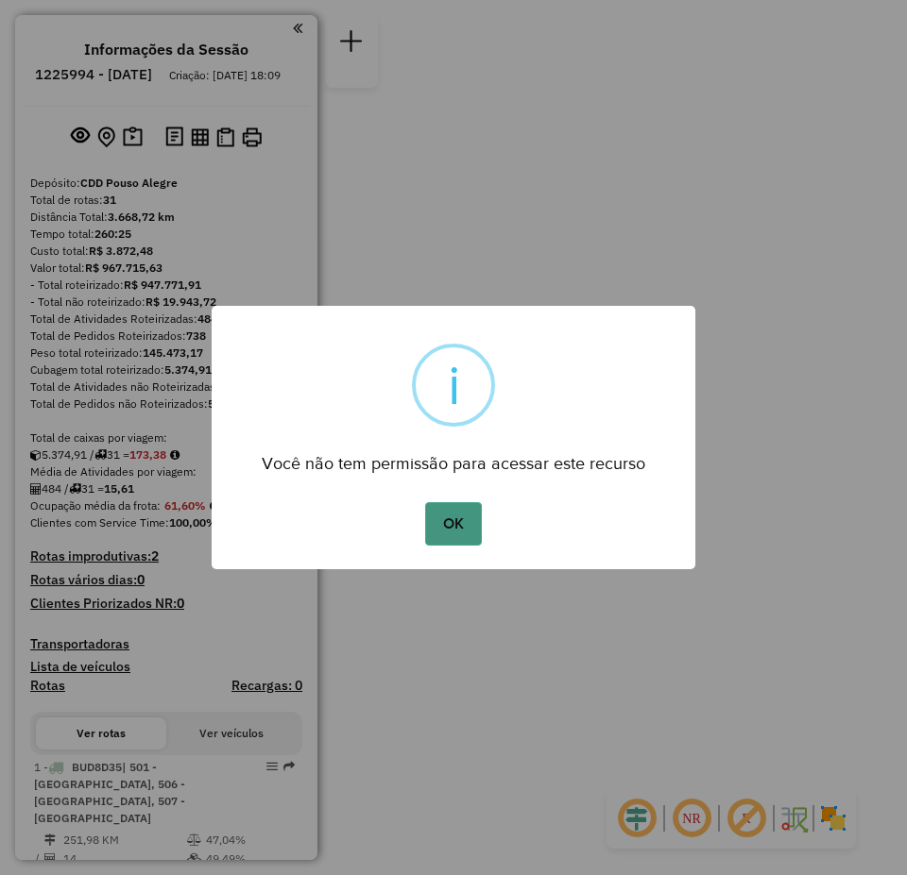
click at [459, 516] on button "OK" at bounding box center [453, 523] width 56 height 43
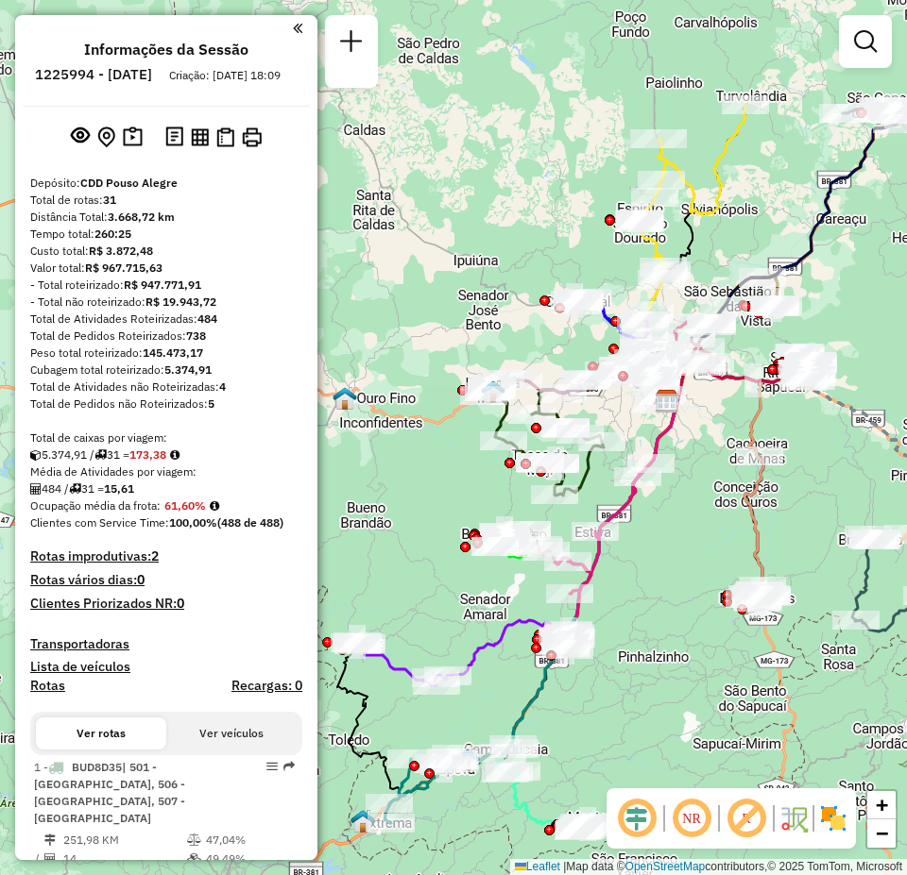
drag, startPoint x: 464, startPoint y: 530, endPoint x: 677, endPoint y: 493, distance: 216.6
click at [677, 493] on div "Janela de atendimento Grade de atendimento Capacidade Transportadoras Veículos …" at bounding box center [453, 437] width 907 height 875
drag, startPoint x: 80, startPoint y: 74, endPoint x: 144, endPoint y: 74, distance: 64.2
click at [144, 74] on ul "Informações da Sessão 1225994 - 08/08/2025 Criação: 07/08/2025 18:09" at bounding box center [166, 66] width 287 height 50
copy h6 "1225994"
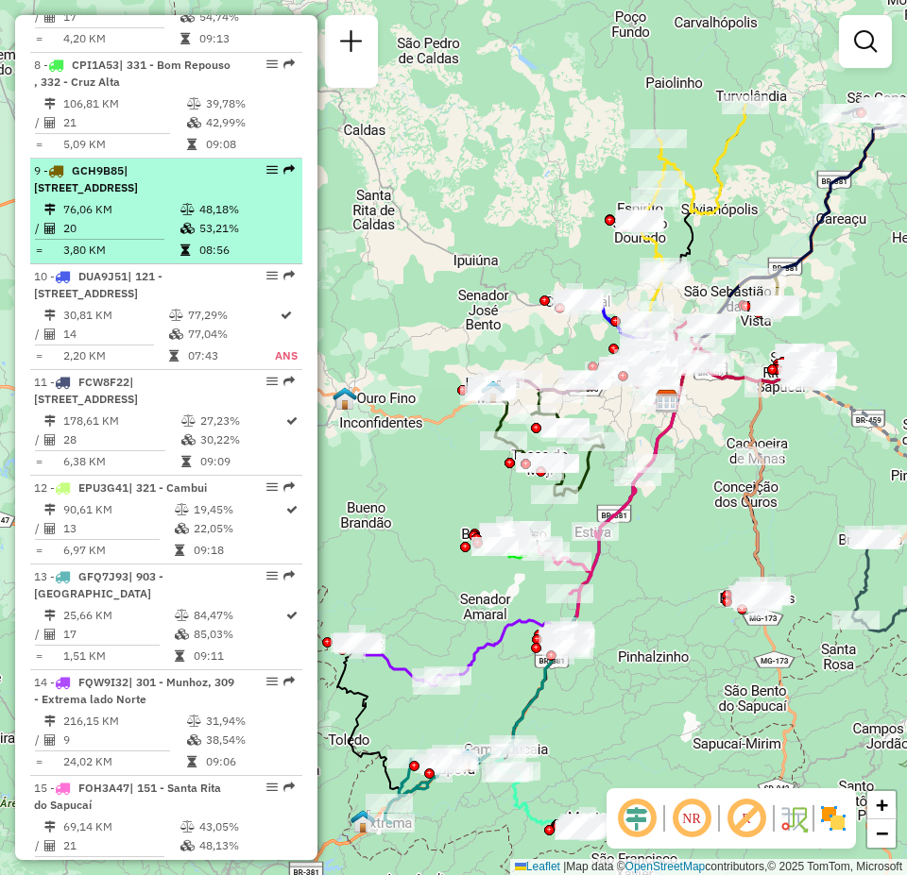
scroll to position [1605, 0]
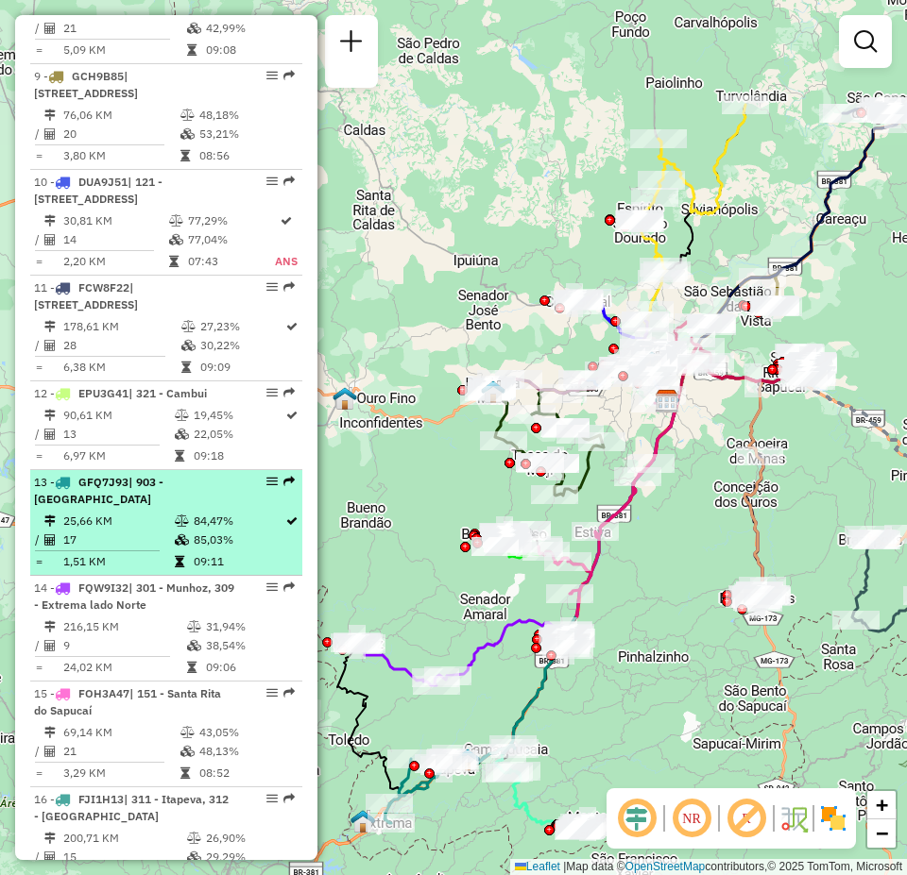
select select "**********"
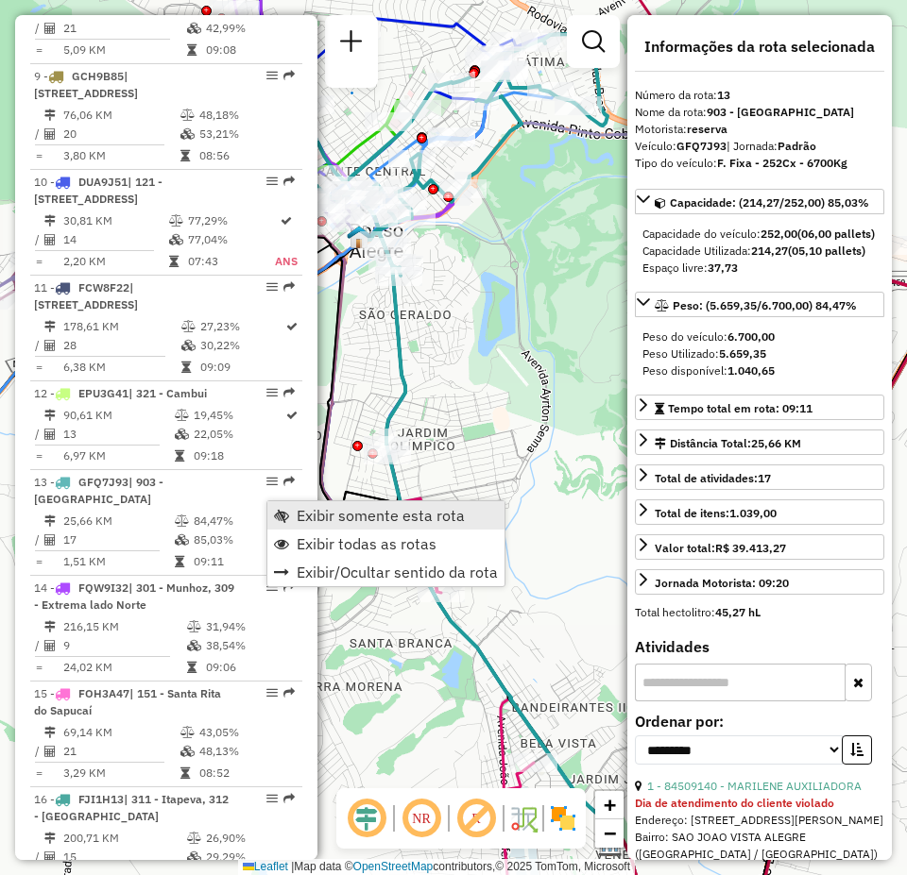
click at [378, 510] on span "Exibir somente esta rota" at bounding box center [381, 515] width 168 height 15
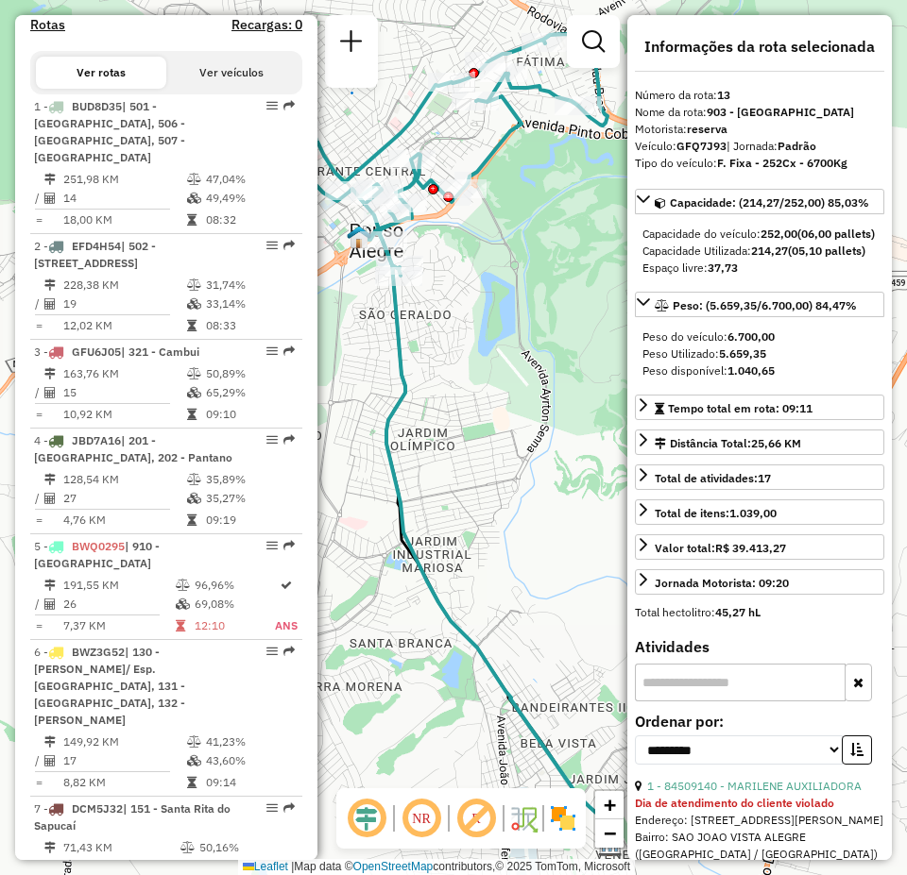
scroll to position [472, 0]
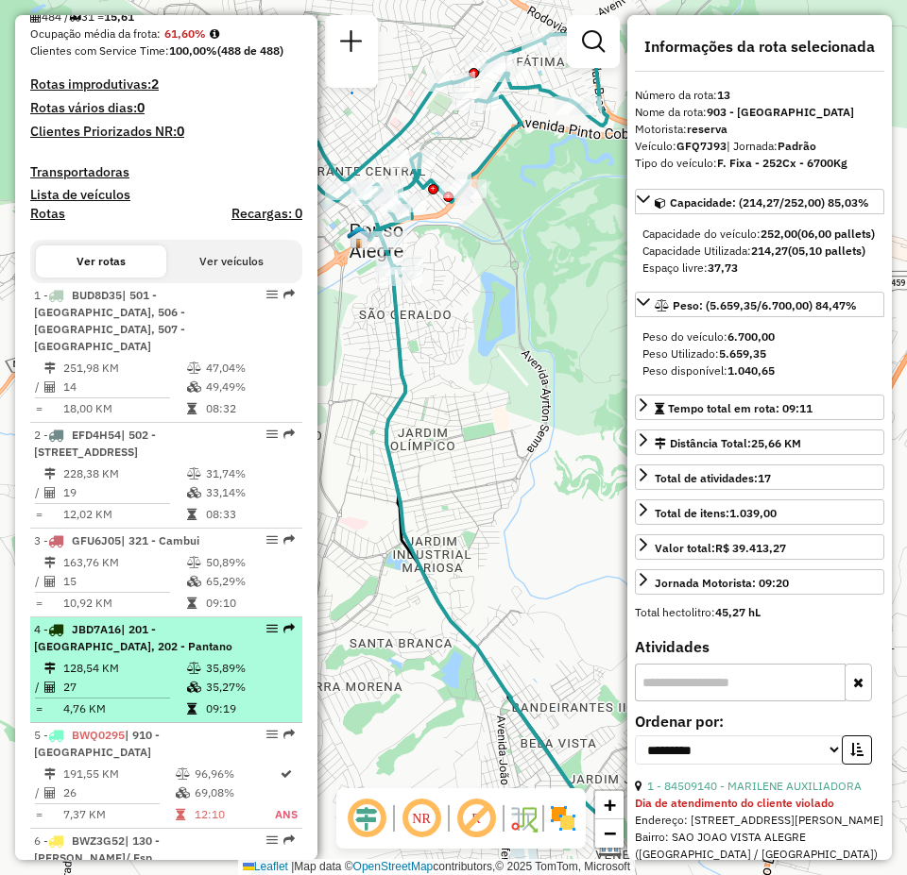
click at [268, 623] on em at bounding box center [271, 628] width 11 height 11
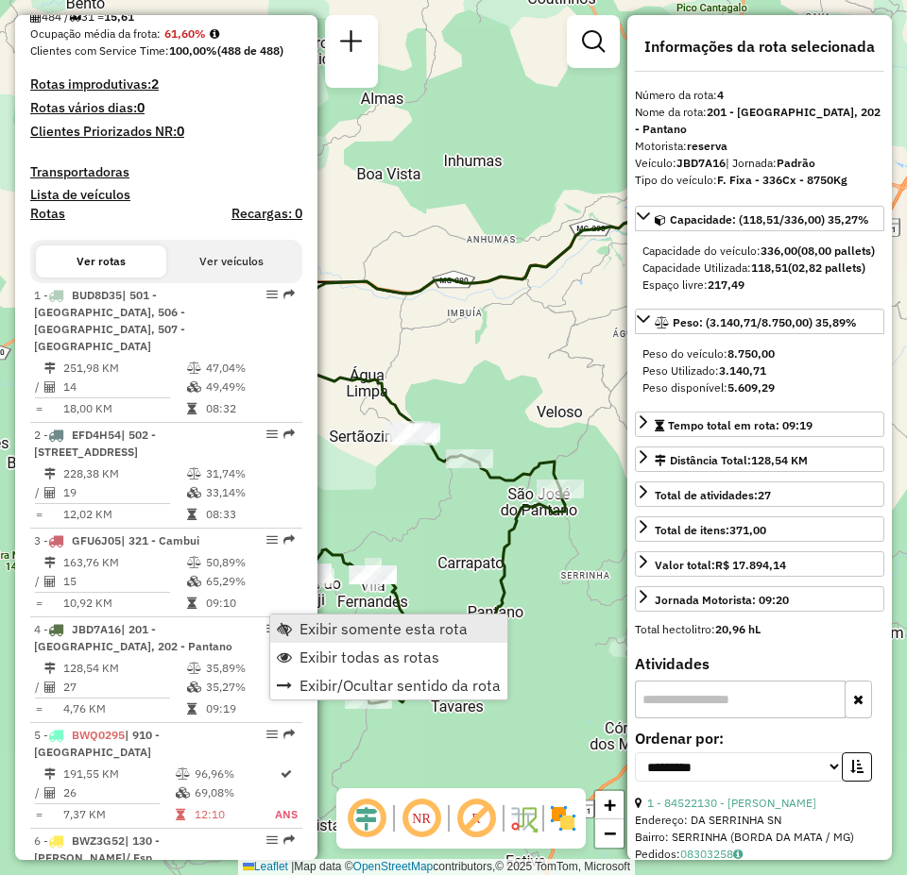
click at [474, 632] on link "Exibir somente esta rota" at bounding box center [388, 629] width 237 height 28
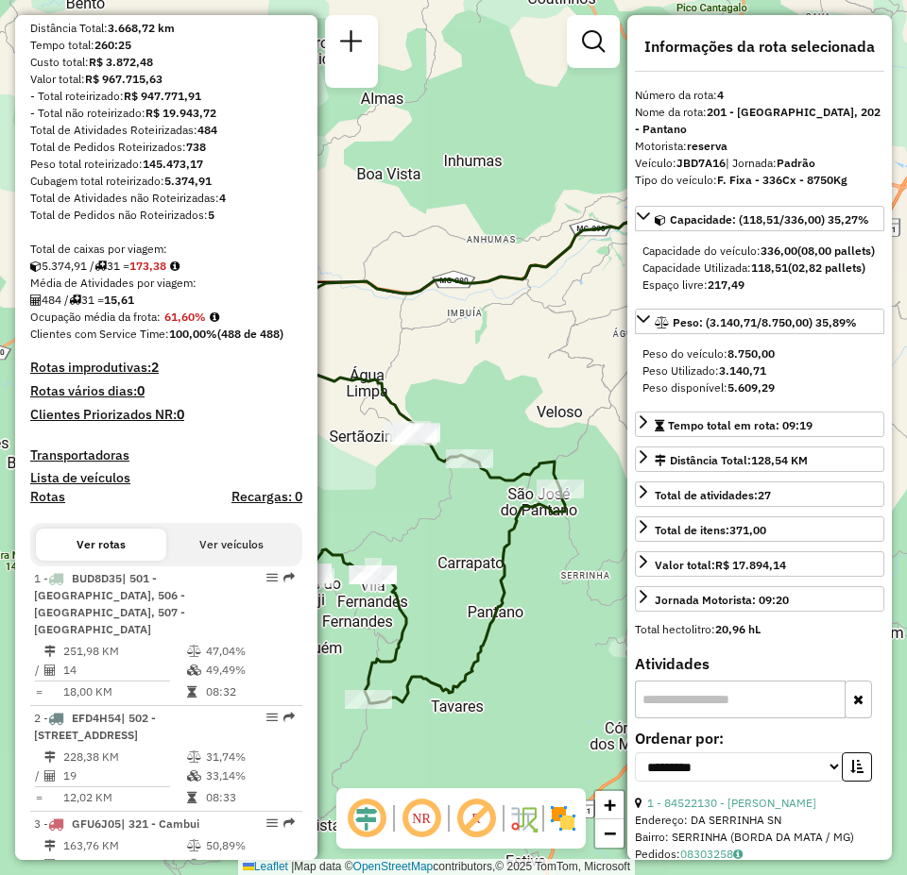
scroll to position [0, 0]
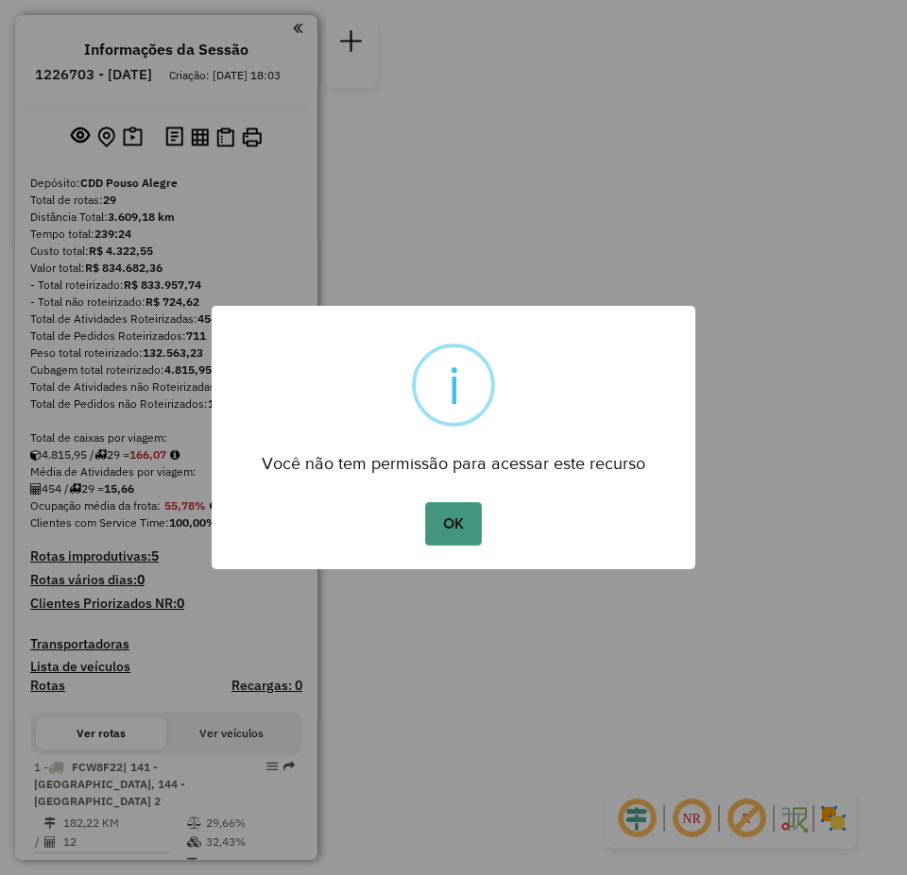
click at [461, 522] on button "OK" at bounding box center [453, 523] width 56 height 43
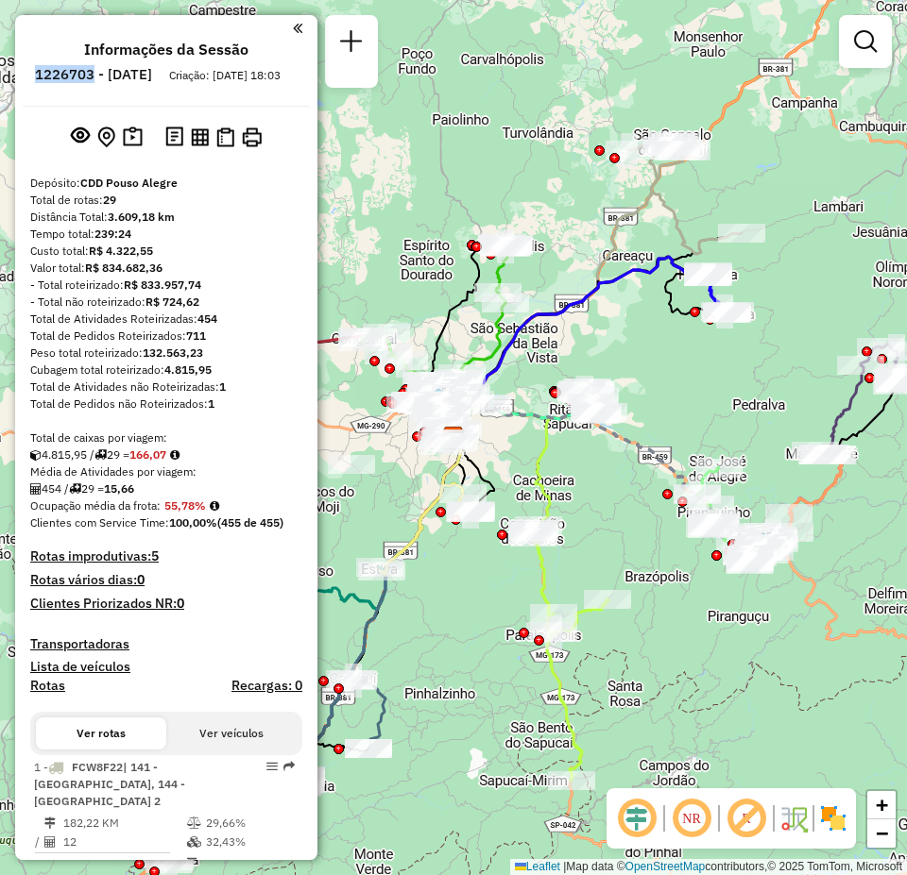
drag, startPoint x: 88, startPoint y: 75, endPoint x: 144, endPoint y: 74, distance: 56.7
click at [144, 74] on h6 "1226703 - 09/08/2025" at bounding box center [93, 74] width 117 height 17
copy h6 "1226703"
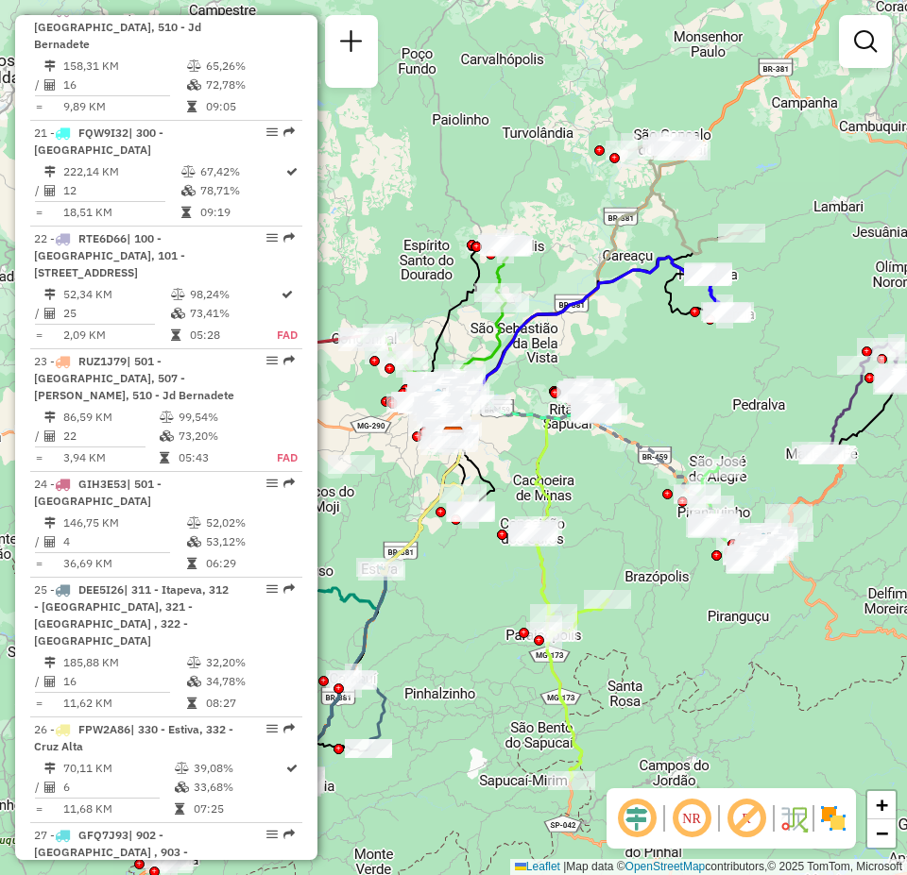
scroll to position [3211, 0]
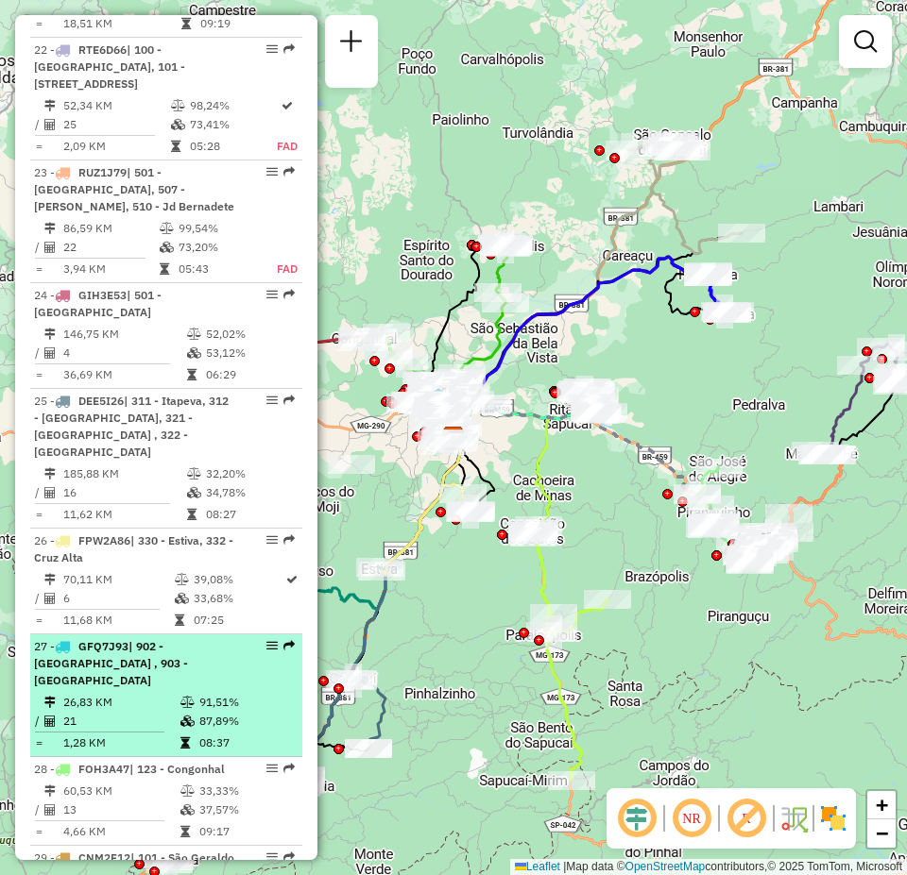
select select "**********"
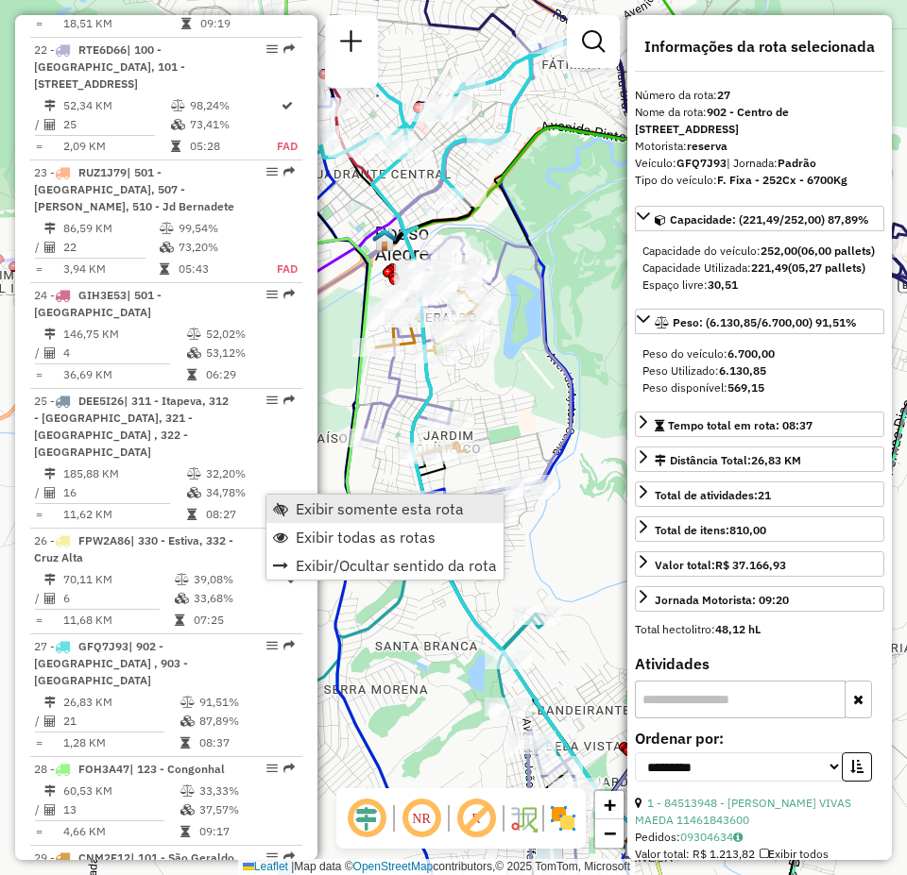
click at [330, 503] on span "Exibir somente esta rota" at bounding box center [380, 508] width 168 height 15
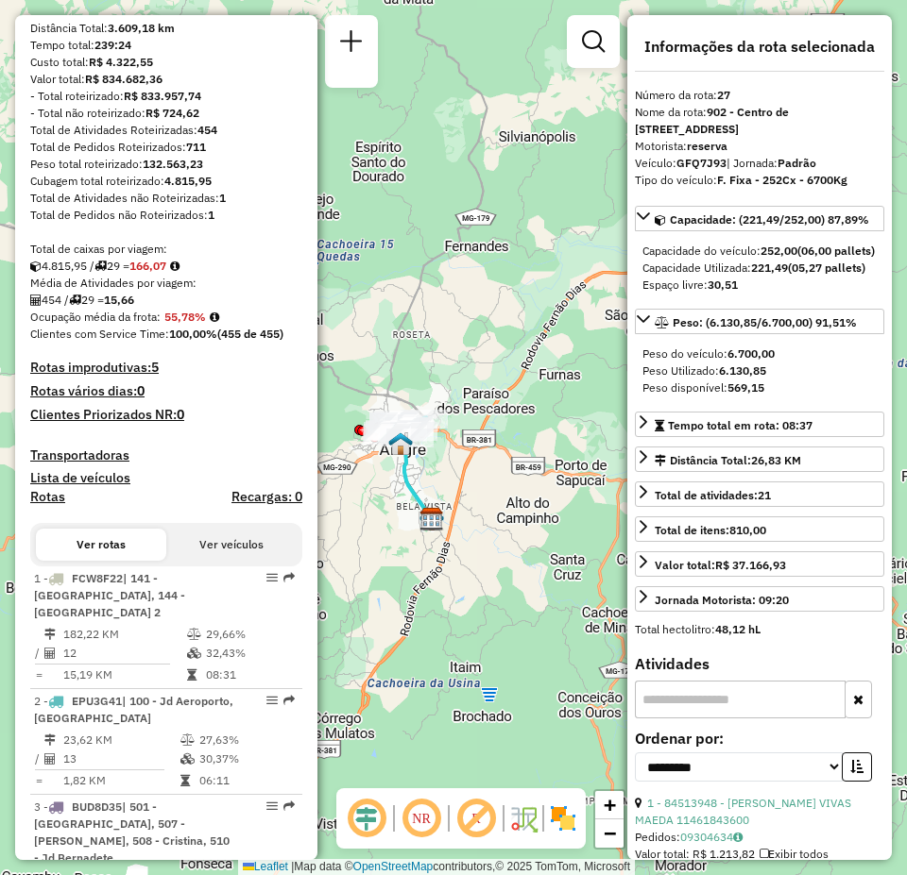
scroll to position [0, 0]
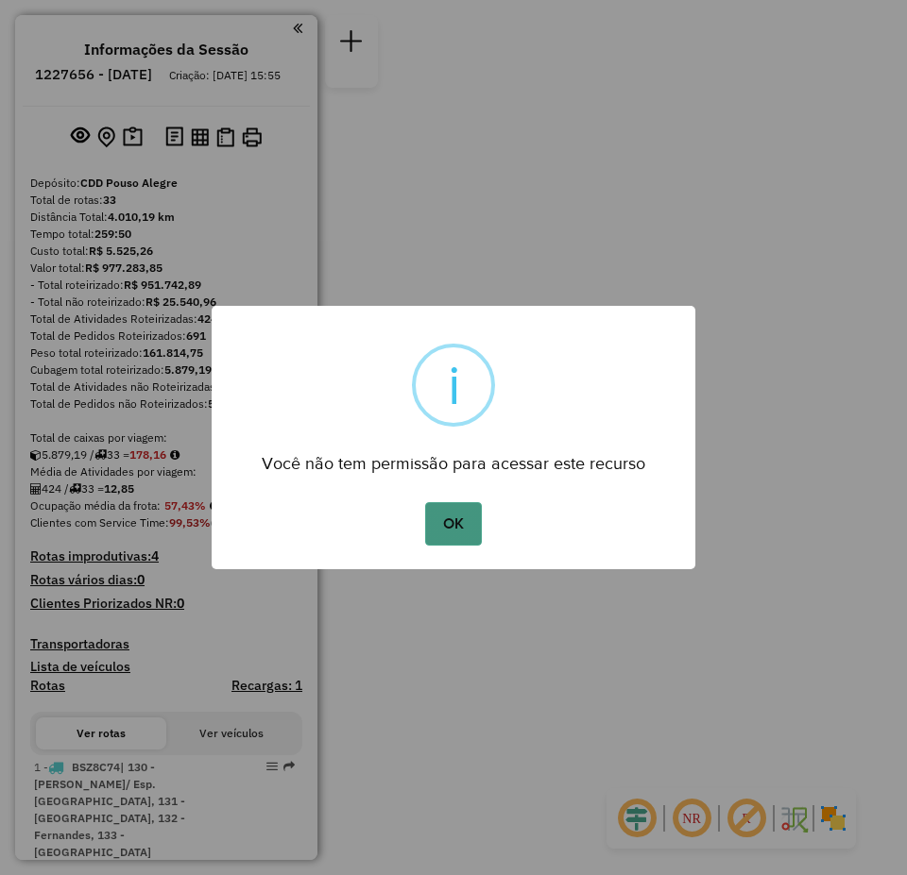
click at [447, 533] on button "OK" at bounding box center [453, 523] width 56 height 43
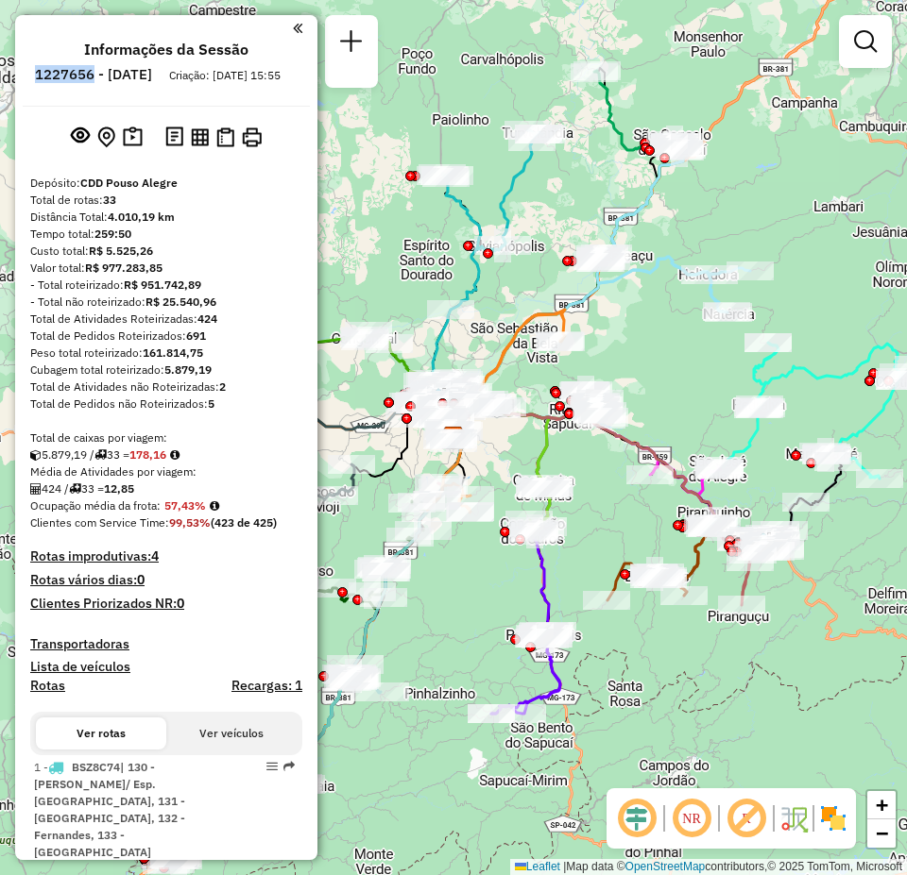
drag, startPoint x: 86, startPoint y: 74, endPoint x: 146, endPoint y: 72, distance: 60.5
click at [146, 72] on li "1227656 - [DATE]" at bounding box center [93, 78] width 127 height 25
copy h6 "1227656"
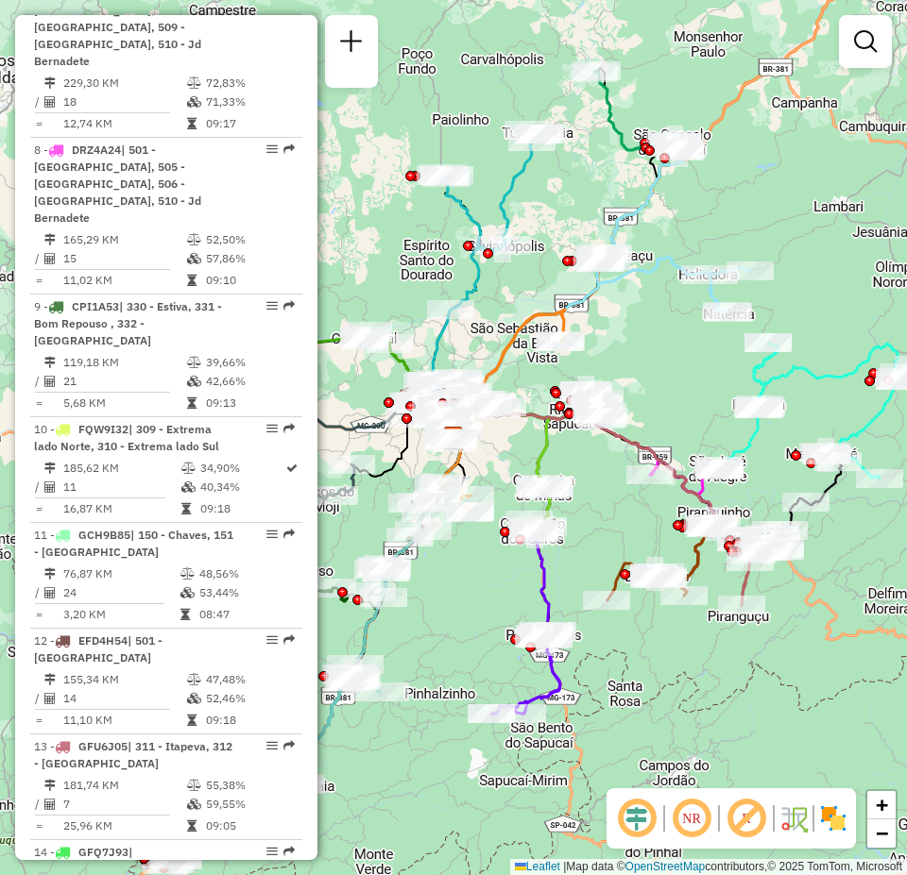
scroll to position [1700, 0]
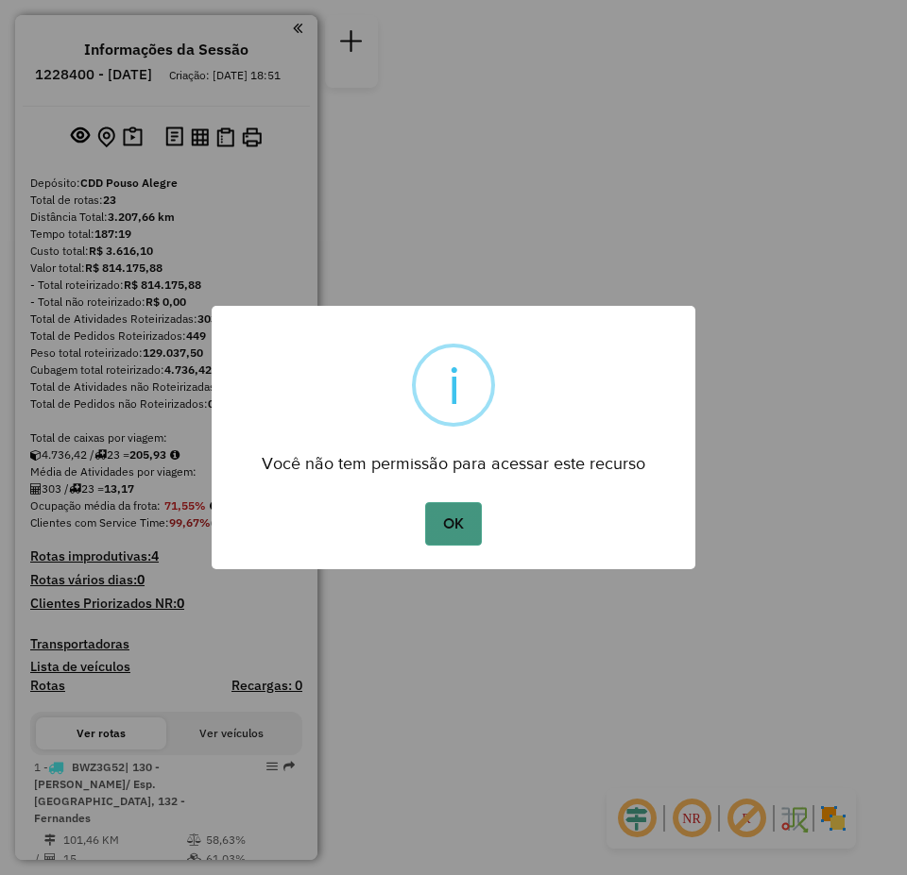
click at [479, 526] on button "OK" at bounding box center [453, 523] width 56 height 43
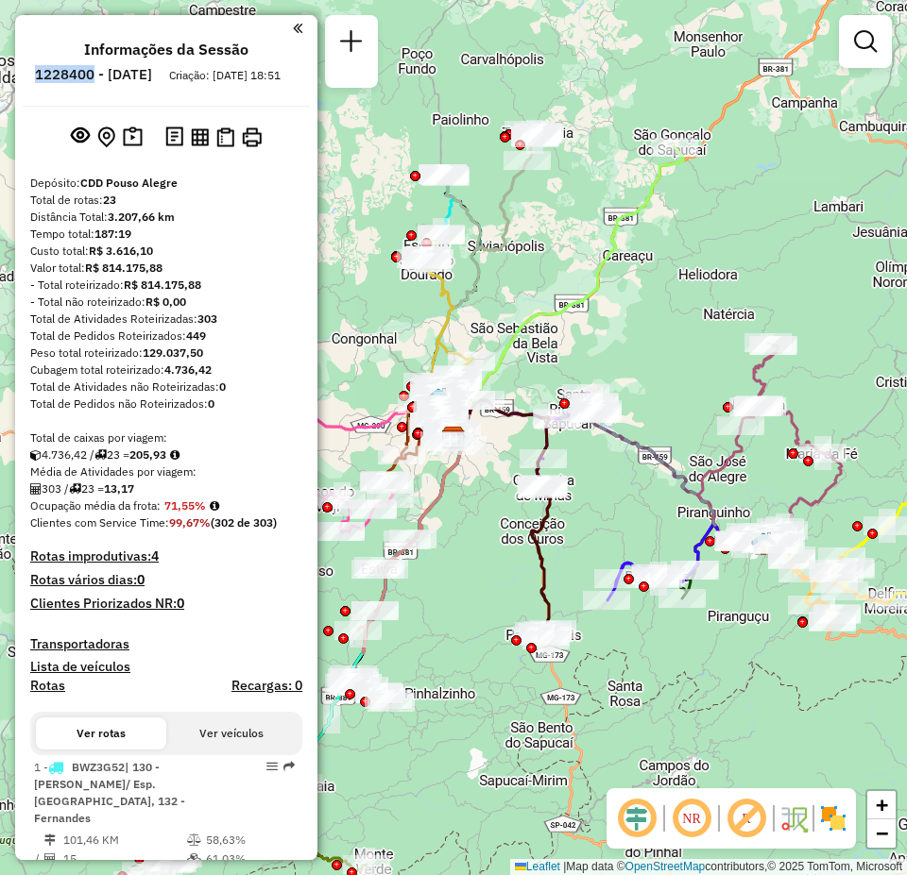
drag, startPoint x: 89, startPoint y: 78, endPoint x: 146, endPoint y: 77, distance: 57.6
click at [146, 77] on h6 "1228400 - [DATE]" at bounding box center [93, 74] width 117 height 17
copy h6 "1228400"
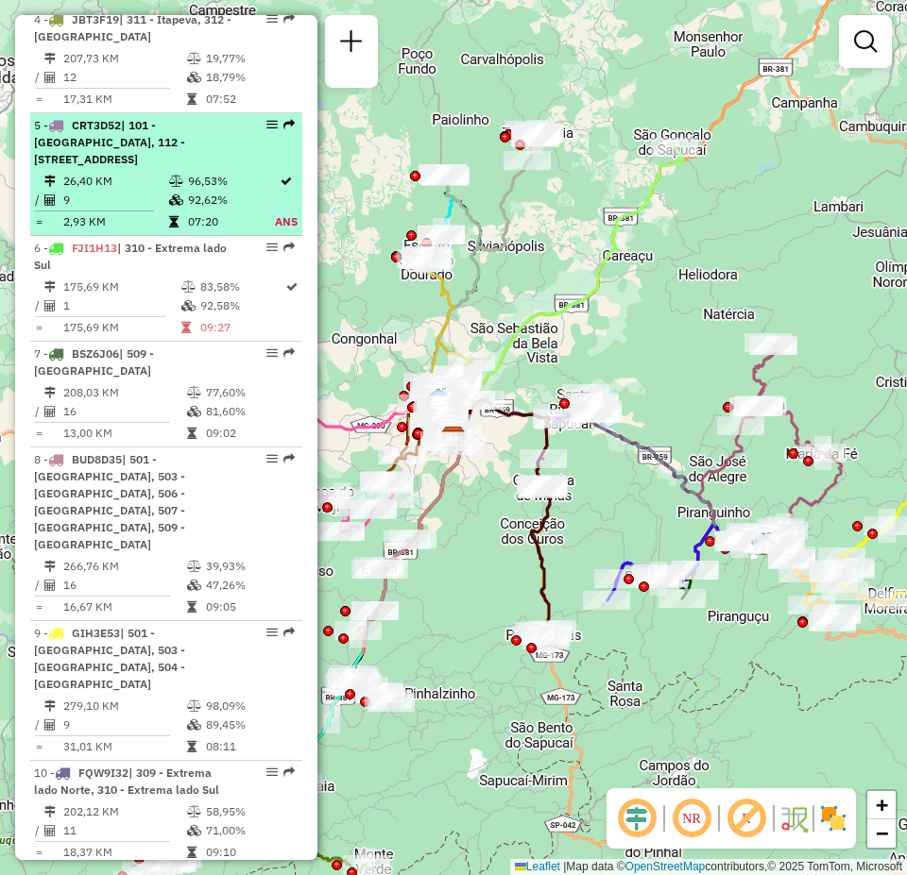
scroll to position [1228, 0]
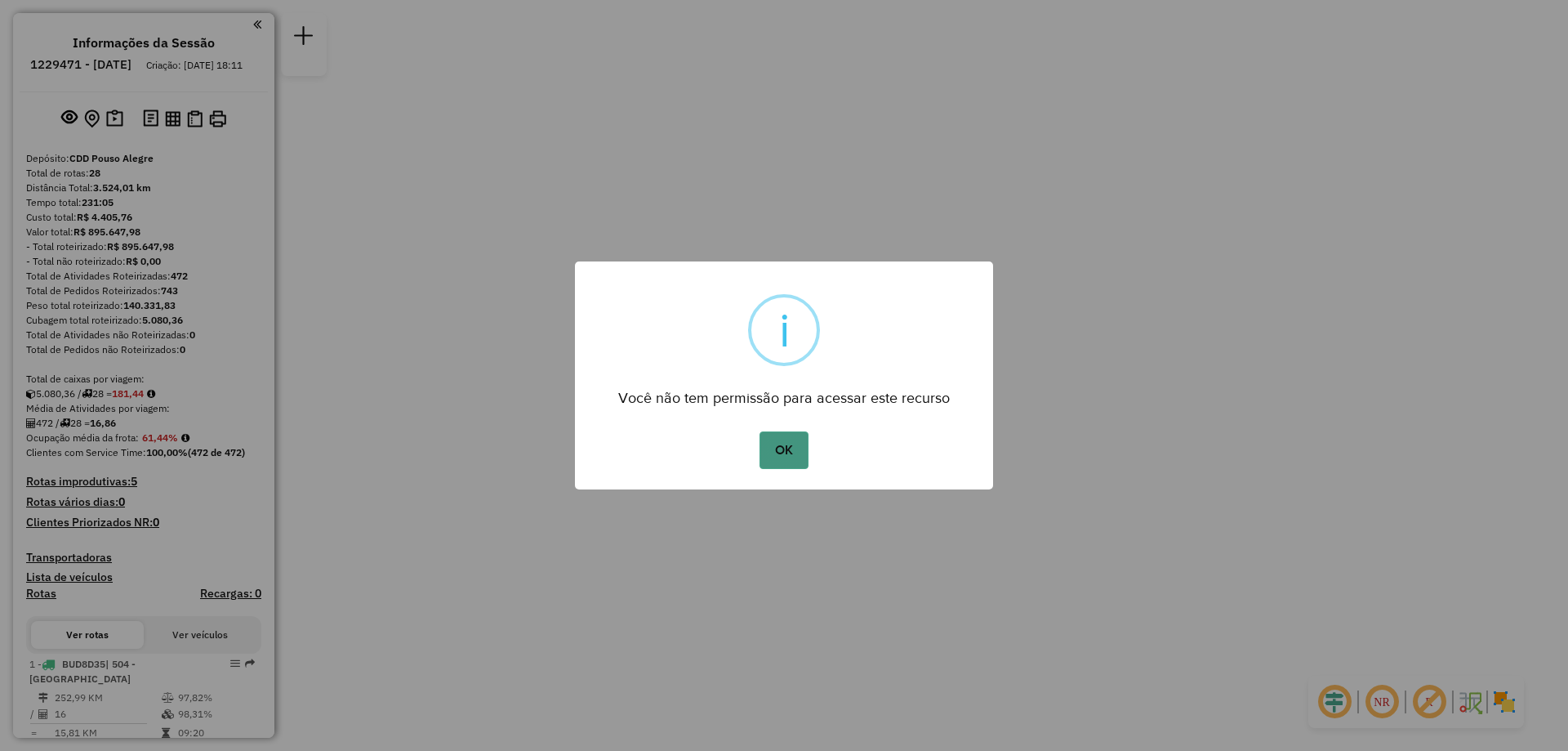
click at [784, 445] on button "OK" at bounding box center [784, 450] width 48 height 37
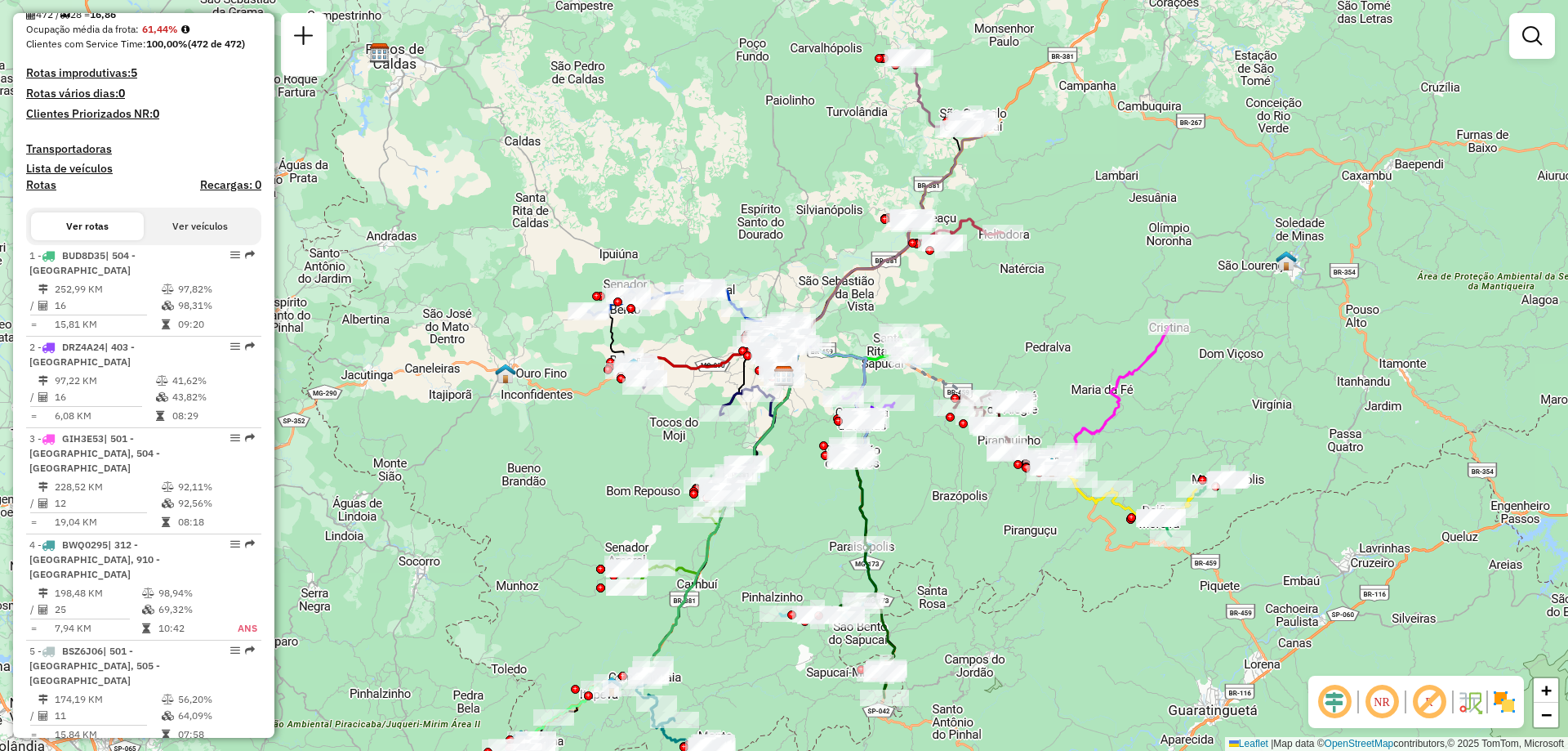
scroll to position [491, 0]
